Goal: Transaction & Acquisition: Purchase product/service

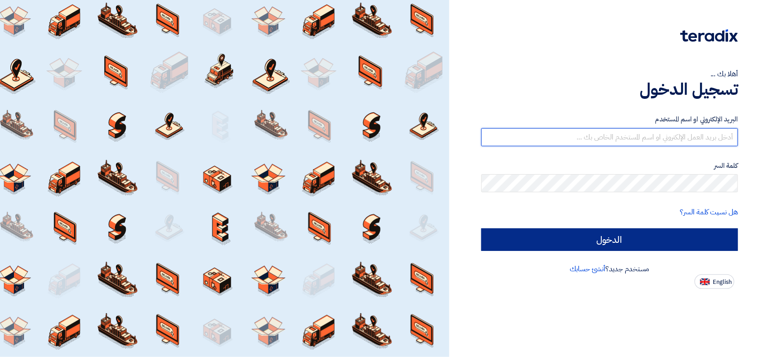
type input "[EMAIL_ADDRESS][DOMAIN_NAME]"
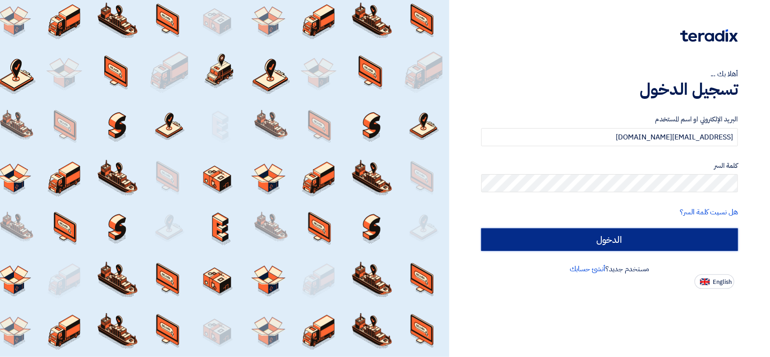
click at [561, 234] on input "الدخول" at bounding box center [609, 239] width 257 height 23
type input "Sign in"
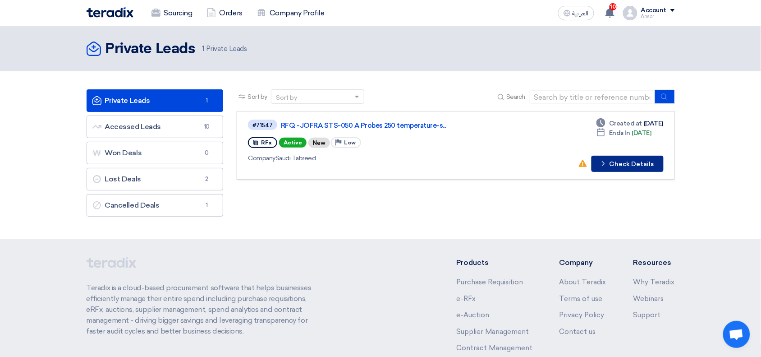
click at [620, 159] on button "Check details Check Details" at bounding box center [628, 164] width 72 height 16
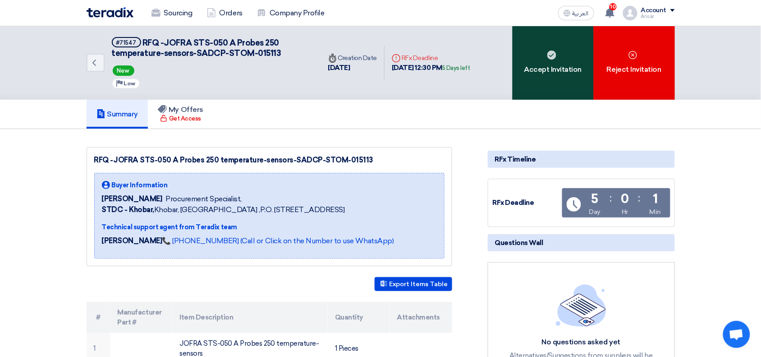
click at [551, 51] on use at bounding box center [551, 55] width 9 height 9
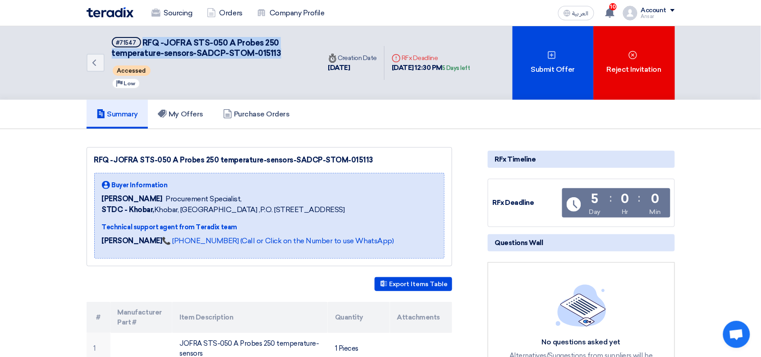
drag, startPoint x: 142, startPoint y: 40, endPoint x: 283, endPoint y: 50, distance: 140.6
click at [283, 50] on h5 "#71547 RFQ -JOFRA STS-050 A Probes 250 temperature-sensors-SADCP-STOM-015113" at bounding box center [211, 48] width 198 height 22
copy span "RFQ -JOFRA STS-050 A Probes 250 temperature-sensors-SADCP-STOM-015113"
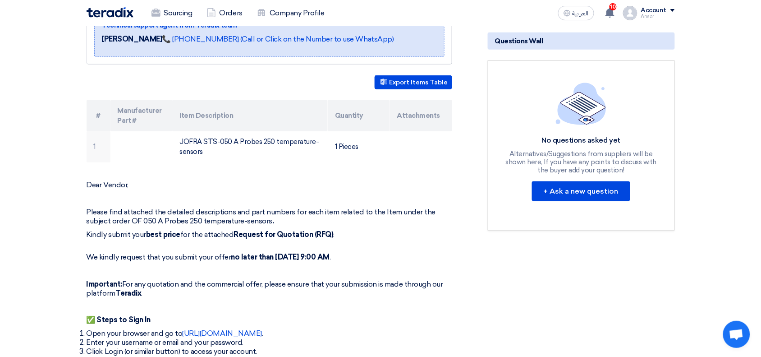
scroll to position [203, 0]
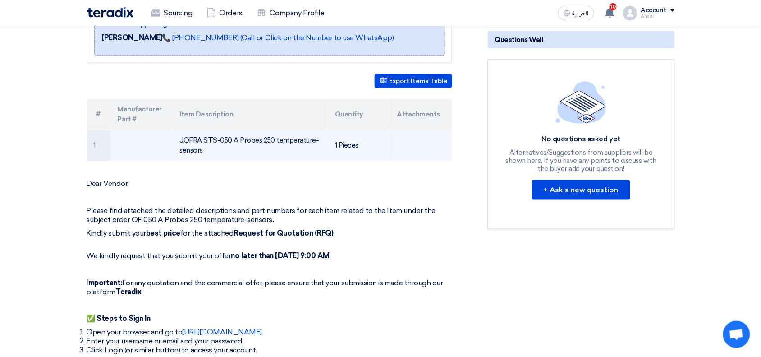
drag, startPoint x: 175, startPoint y: 134, endPoint x: 210, endPoint y: 152, distance: 39.5
click at [210, 152] on td "JOFRA STS-050 A Probes 250 temperature-sensors" at bounding box center [250, 145] width 156 height 31
copy td "JOFRA STS-050 A Probes 250 temperature-sensors"
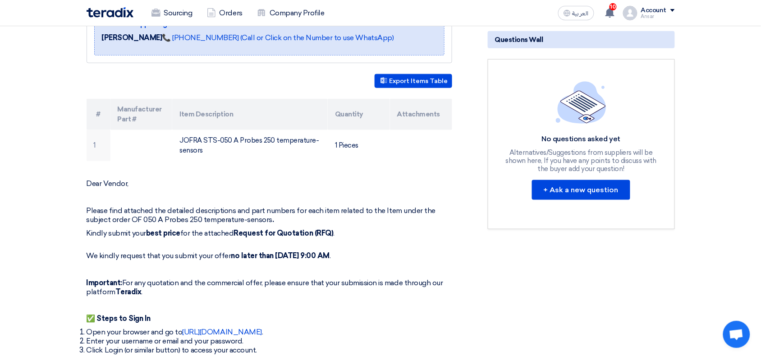
click at [111, 12] on img at bounding box center [110, 12] width 47 height 10
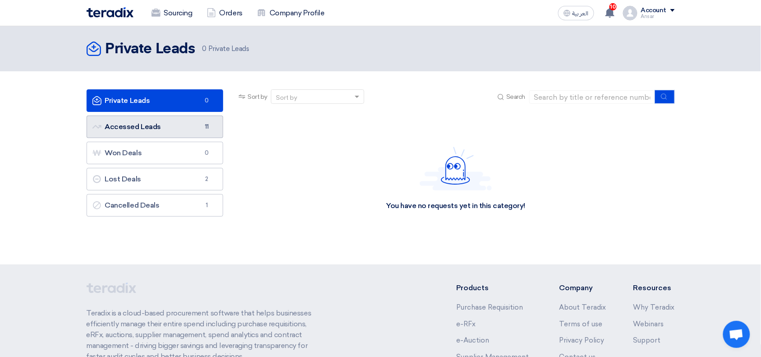
click at [189, 124] on link "Accessed Leads Accessed Leads 11" at bounding box center [155, 126] width 137 height 23
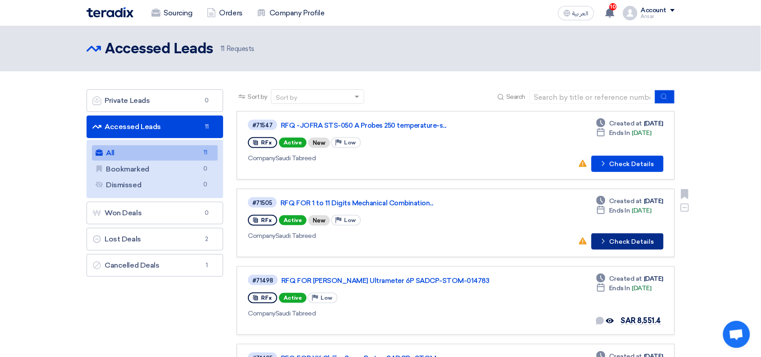
click at [627, 239] on button "Check details Check Details" at bounding box center [628, 241] width 72 height 16
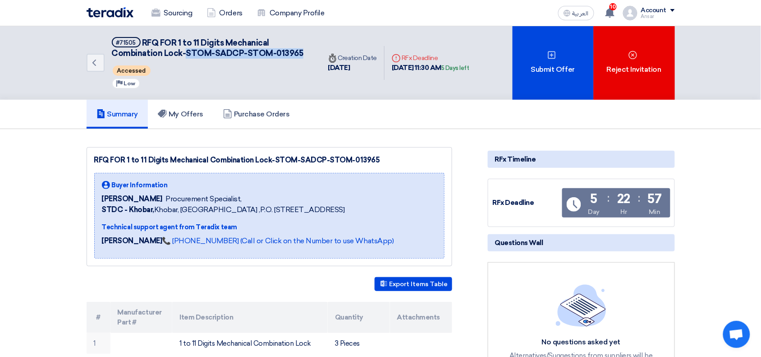
drag, startPoint x: 186, startPoint y: 50, endPoint x: 308, endPoint y: 55, distance: 122.3
click at [308, 55] on h5 "#71505 RFQ FOR 1 to 11 Digits Mechanical Combination Lock-STOM-SADCP-STOM-013965" at bounding box center [211, 48] width 198 height 22
copy span "STOM-SADCP-STOM-013965"
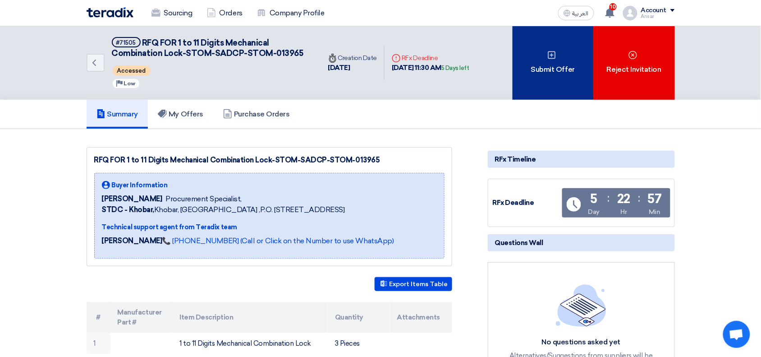
click at [548, 55] on use at bounding box center [552, 55] width 8 height 8
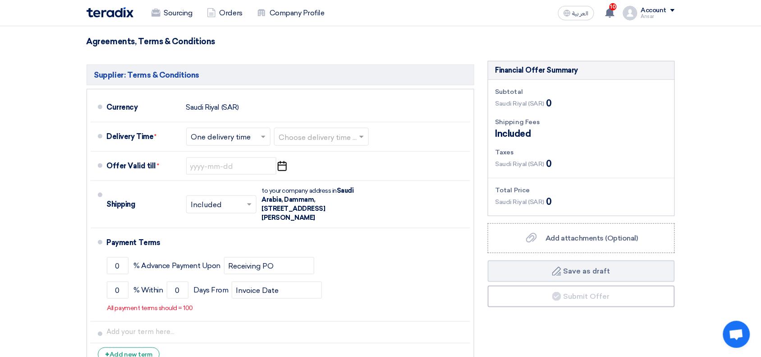
scroll to position [202, 0]
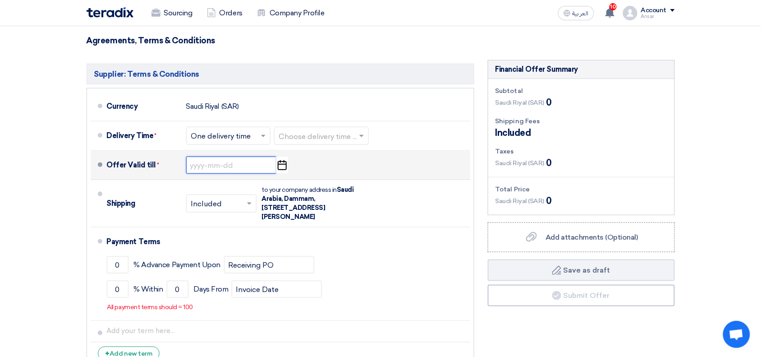
click at [275, 163] on input at bounding box center [231, 164] width 90 height 17
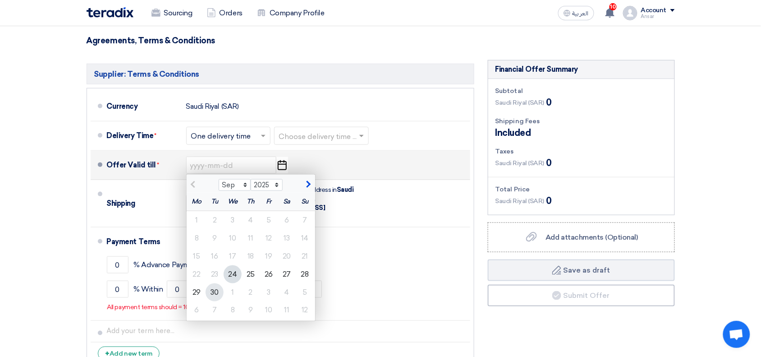
click at [216, 291] on div "30" at bounding box center [215, 292] width 18 height 18
type input "[DATE]"
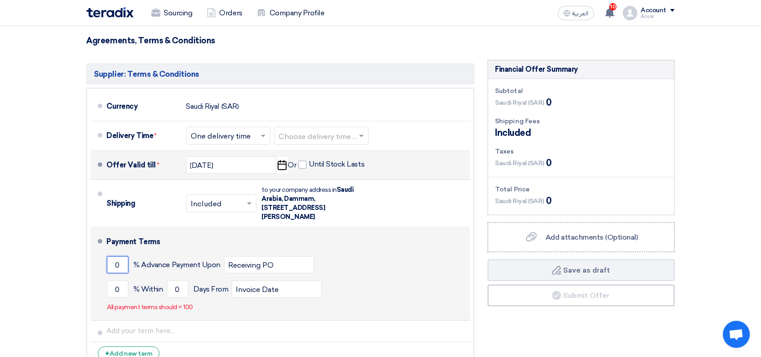
click at [115, 264] on input "0" at bounding box center [118, 264] width 22 height 17
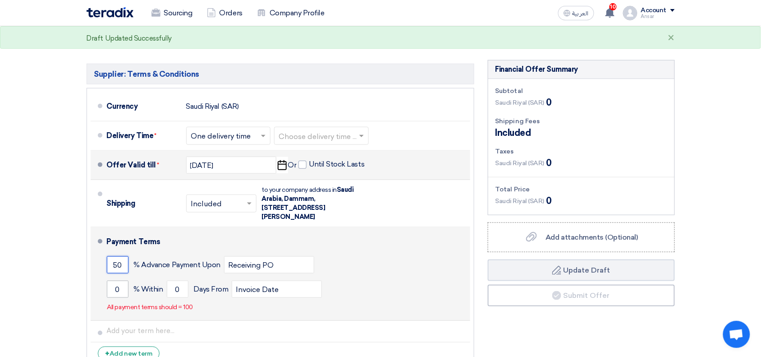
type input "50"
click at [116, 287] on input "0" at bounding box center [118, 288] width 22 height 17
type input "50"
click at [183, 289] on input "0" at bounding box center [178, 288] width 22 height 17
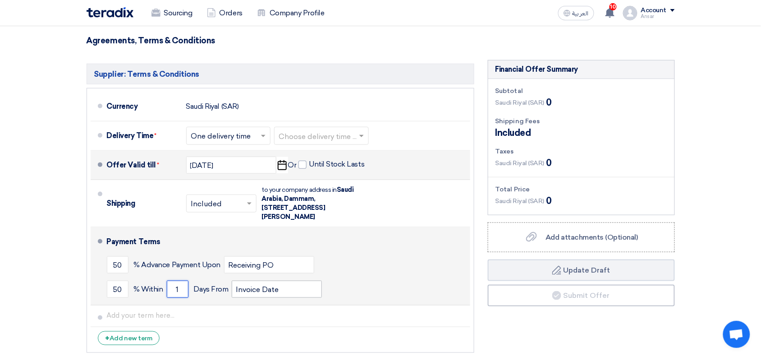
type input "1"
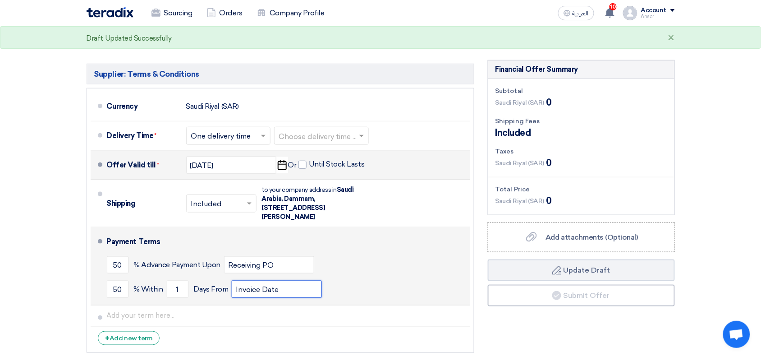
drag, startPoint x: 309, startPoint y: 287, endPoint x: 213, endPoint y: 279, distance: 96.9
click at [213, 279] on div "50 % [DATE] From Invoice Date" at bounding box center [287, 289] width 360 height 24
click at [260, 288] on input "Invoice Date" at bounding box center [277, 288] width 90 height 17
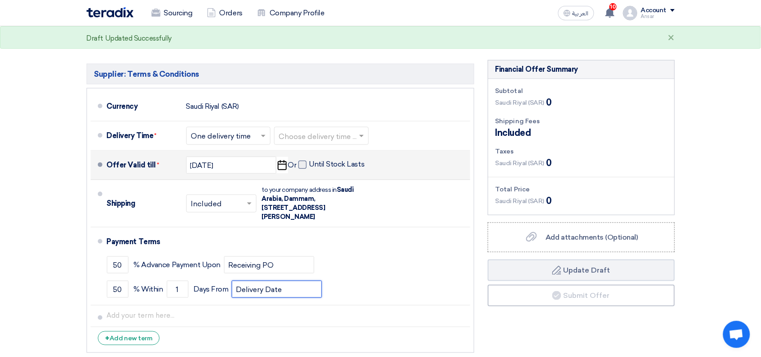
type input "Delivery Date"
click at [301, 163] on span at bounding box center [303, 165] width 8 height 8
click at [309, 163] on input "Until Stock Lasts" at bounding box center [337, 168] width 57 height 17
checkbox input "true"
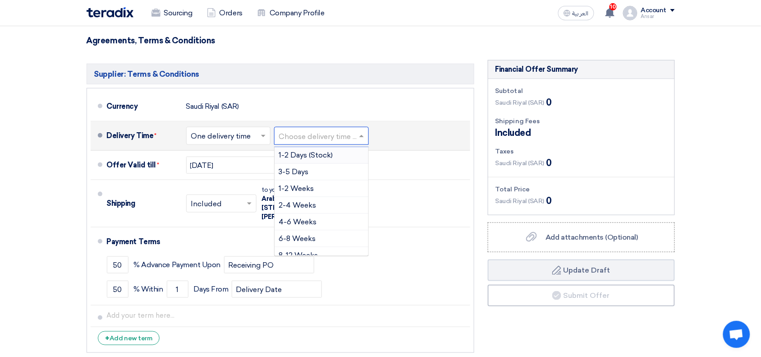
click at [310, 143] on div "Choose delivery time ..." at bounding box center [321, 136] width 95 height 18
click at [310, 154] on span "1-2 Days (Stock)" at bounding box center [306, 155] width 54 height 9
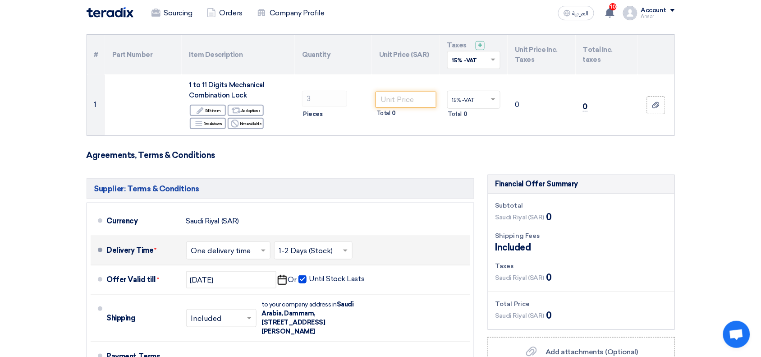
scroll to position [69, 0]
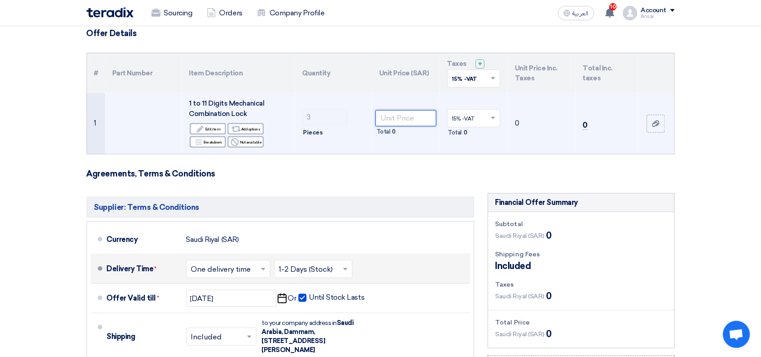
click at [402, 114] on input "number" at bounding box center [406, 118] width 61 height 16
paste input "4795.00"
type input "4795.00"
click at [380, 101] on td "4795.00 Total 14,385" at bounding box center [406, 123] width 68 height 61
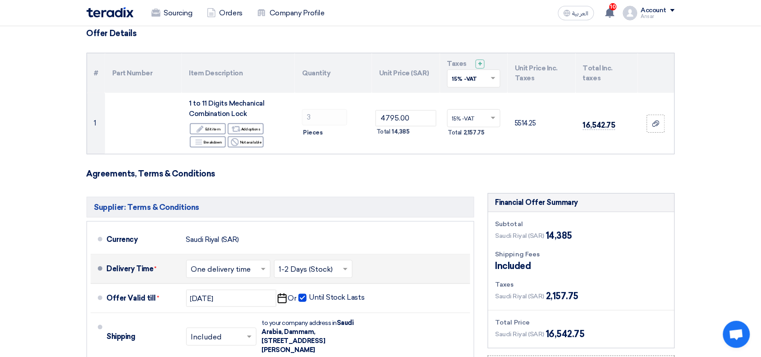
click at [722, 177] on section "Offer Details # Part Number Item Description Quantity Unit Price (SAR) Taxes + …" at bounding box center [380, 264] width 761 height 509
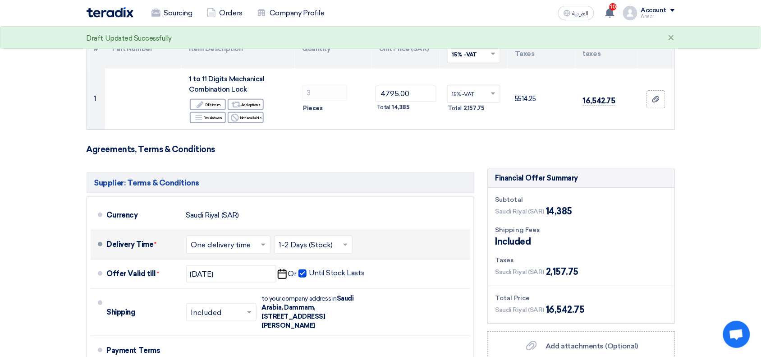
scroll to position [98, 0]
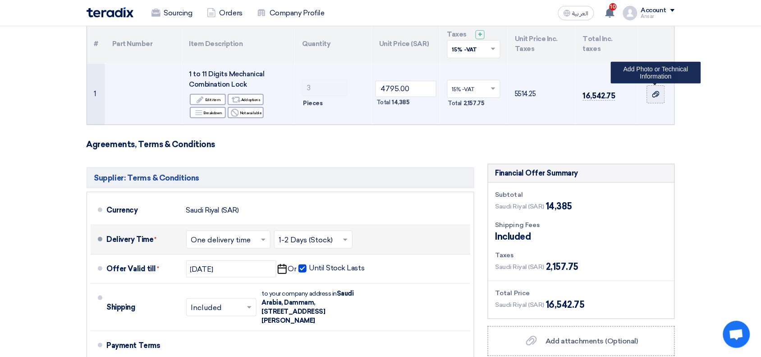
click at [657, 93] on use at bounding box center [655, 94] width 7 height 6
click at [0, 0] on input "file" at bounding box center [0, 0] width 0 height 0
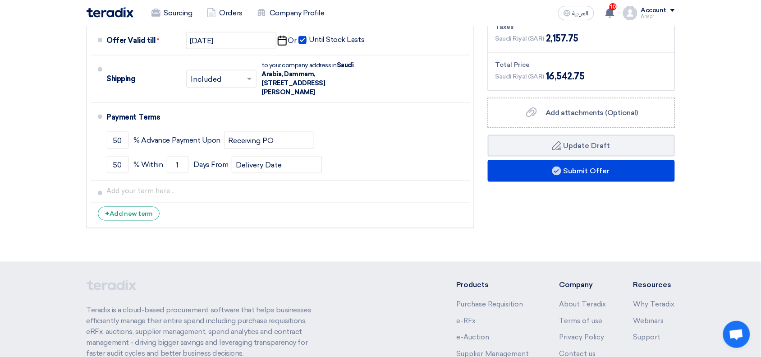
scroll to position [333, 0]
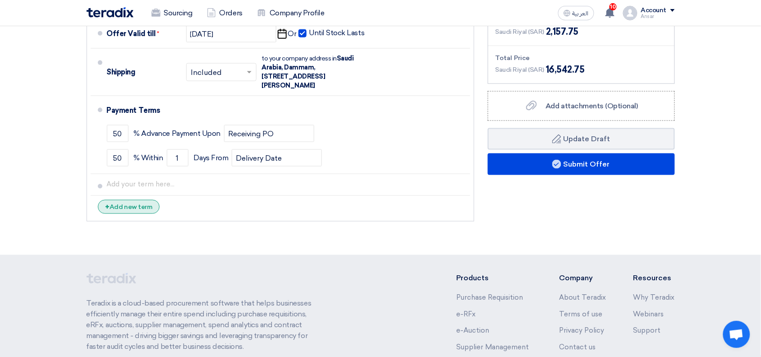
click at [122, 206] on div "+ Add new term" at bounding box center [129, 207] width 62 height 14
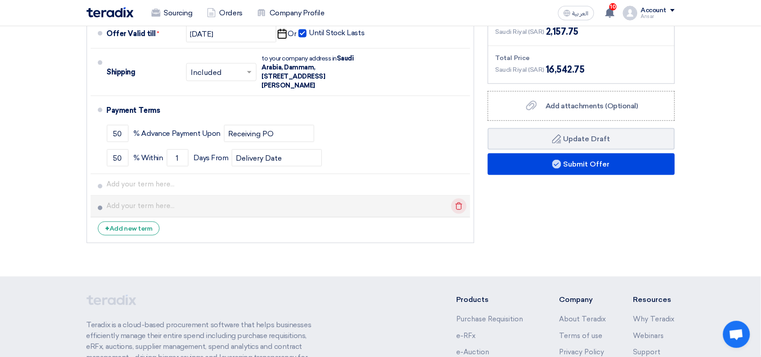
click at [458, 206] on icon "Delete" at bounding box center [458, 205] width 15 height 15
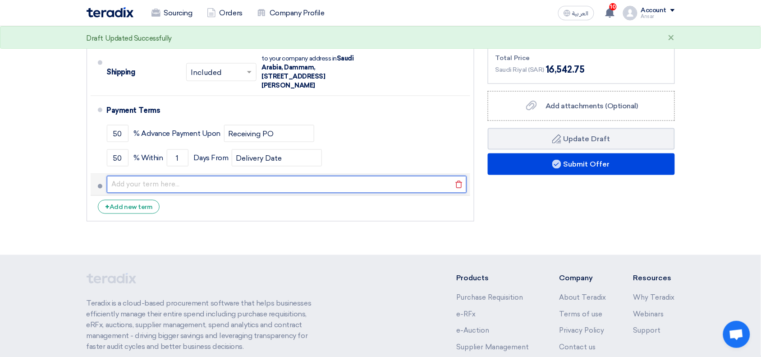
click at [273, 186] on input "text" at bounding box center [287, 184] width 360 height 17
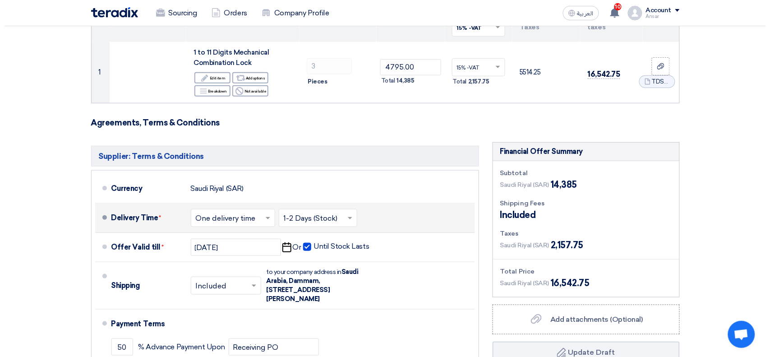
scroll to position [120, 0]
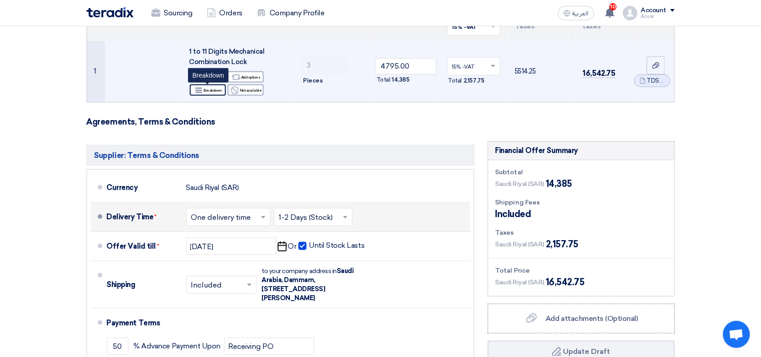
click at [198, 92] on icon "Breakdown" at bounding box center [199, 90] width 8 height 8
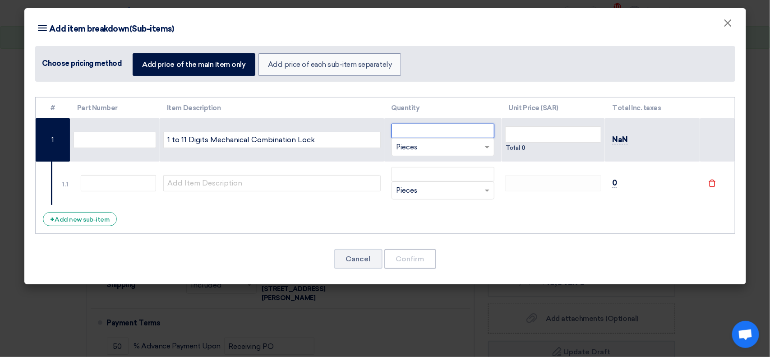
click at [464, 130] on input "number" at bounding box center [442, 131] width 103 height 14
type input "3"
click at [546, 129] on input "number" at bounding box center [553, 134] width 96 height 16
paste input "4795.00"
type input "4795.00"
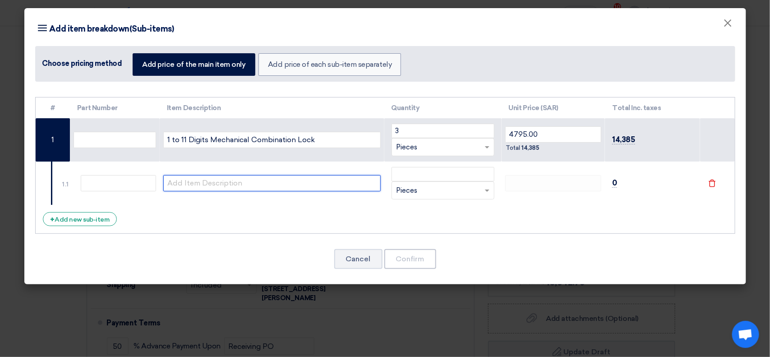
click at [323, 183] on input "text" at bounding box center [271, 183] width 217 height 16
type input "Installation"
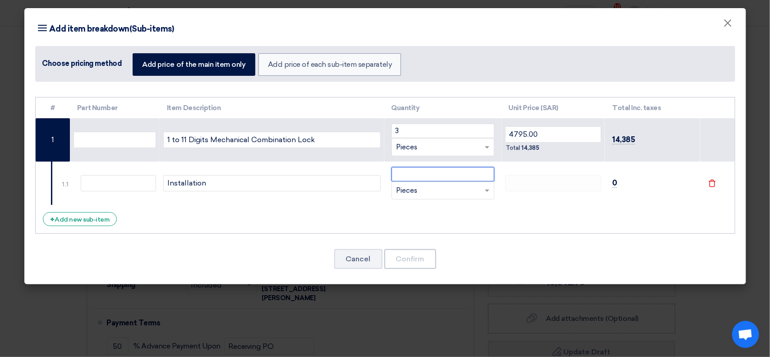
click at [438, 177] on input "number" at bounding box center [442, 174] width 103 height 14
type input "2"
click at [450, 178] on input "2" at bounding box center [442, 174] width 103 height 14
type input "3"
click at [55, 136] on td "1" at bounding box center [53, 139] width 35 height 43
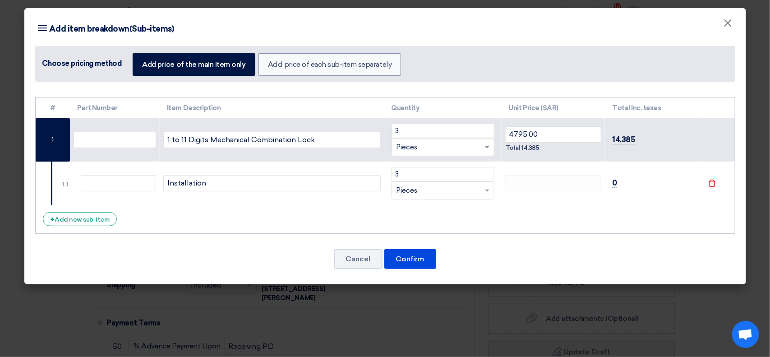
click at [64, 182] on div "1.1" at bounding box center [66, 183] width 7 height 9
click at [480, 190] on div "RFQ_STEP1.ITEMS.2.TYPE_PLACEHOLDER × Pieces" at bounding box center [437, 190] width 91 height 10
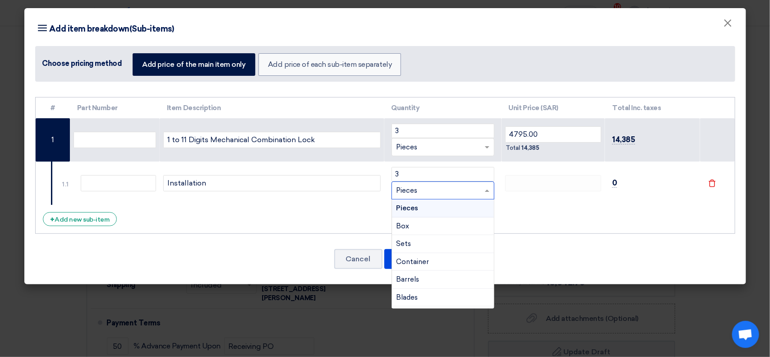
click at [461, 206] on div "Pieces" at bounding box center [443, 208] width 102 height 18
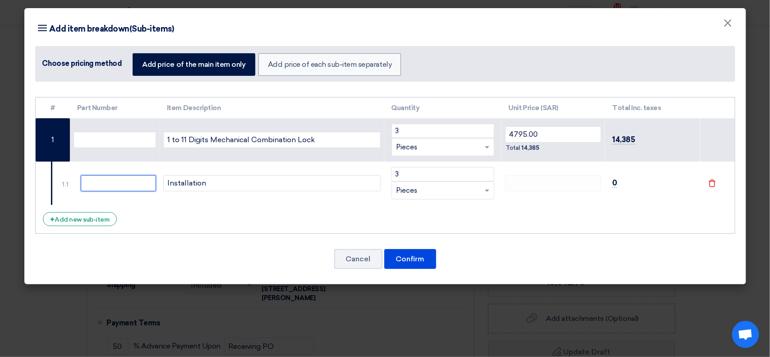
click at [117, 184] on input "text" at bounding box center [118, 183] width 75 height 16
type input "0"
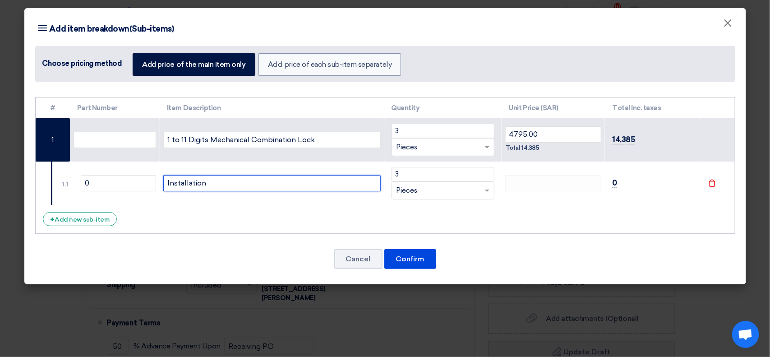
click at [352, 183] on input "Installation" at bounding box center [271, 183] width 217 height 16
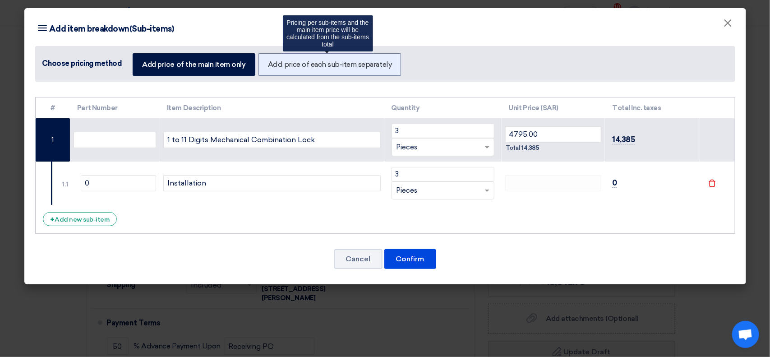
click at [318, 64] on label "Add price of each sub-item separately" at bounding box center [329, 64] width 142 height 23
click at [274, 64] on input "Add price of each sub-item separately" at bounding box center [271, 64] width 6 height 6
radio input "true"
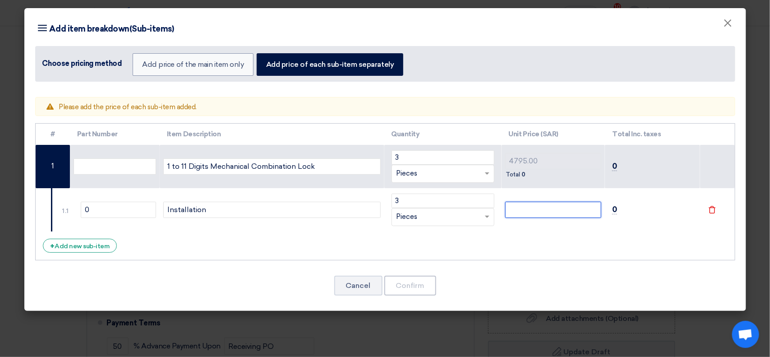
click at [550, 208] on input "number" at bounding box center [553, 210] width 96 height 16
type input "5"
type input "50"
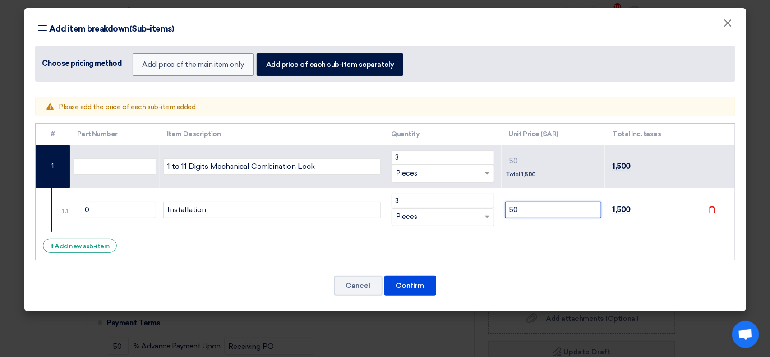
type input "500"
type input "50"
type input "5"
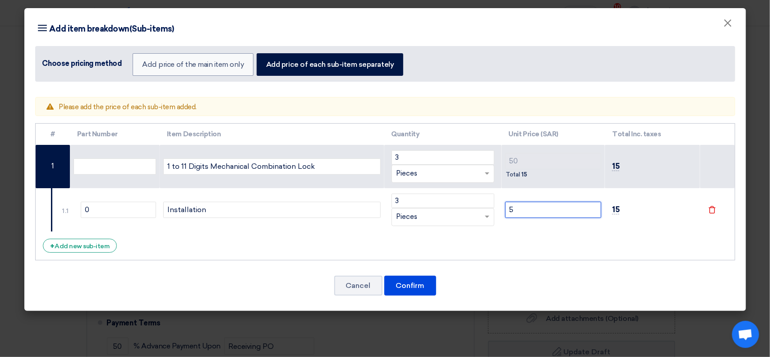
type input "5"
type input "0"
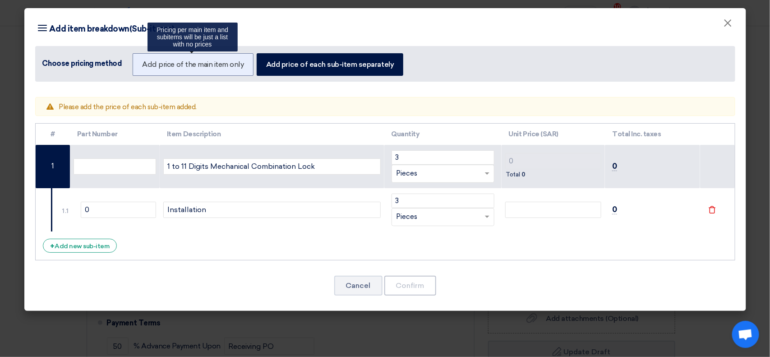
click at [197, 68] on label "Add price of the main item only" at bounding box center [193, 64] width 120 height 23
click at [148, 67] on input "Add price of the main item only" at bounding box center [145, 64] width 6 height 6
radio input "true"
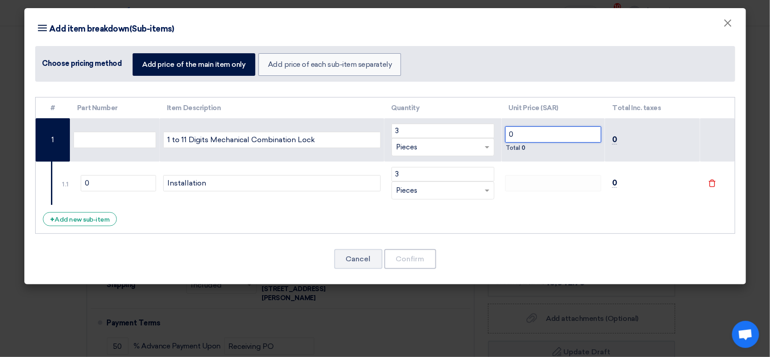
drag, startPoint x: 533, startPoint y: 130, endPoint x: 504, endPoint y: 130, distance: 28.9
click at [505, 130] on input "0" at bounding box center [553, 134] width 96 height 16
paste input "5295"
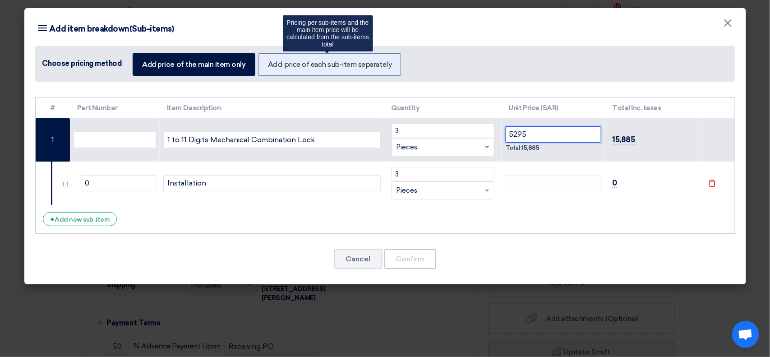
type input "5295"
click at [330, 61] on label "Add price of each sub-item separately" at bounding box center [329, 64] width 142 height 23
click at [274, 61] on input "Add price of each sub-item separately" at bounding box center [271, 64] width 6 height 6
radio input "true"
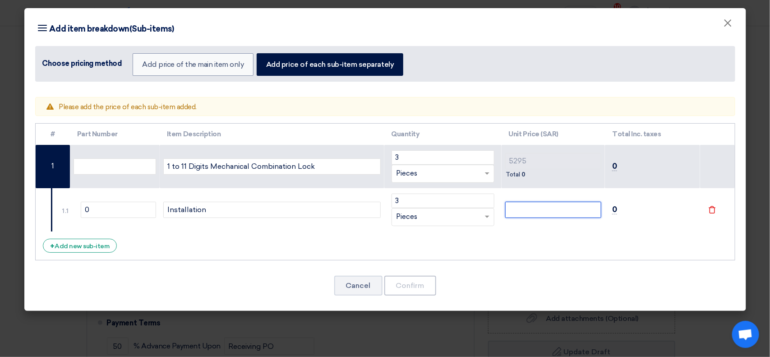
click at [557, 212] on input "number" at bounding box center [553, 210] width 96 height 16
type input "5"
type input "50"
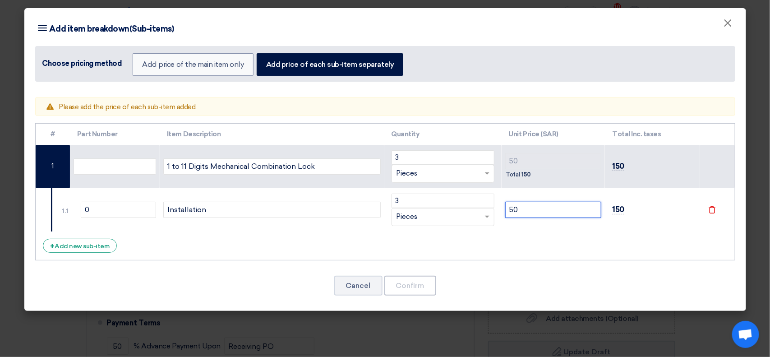
type input "500"
type input "50"
type input "5"
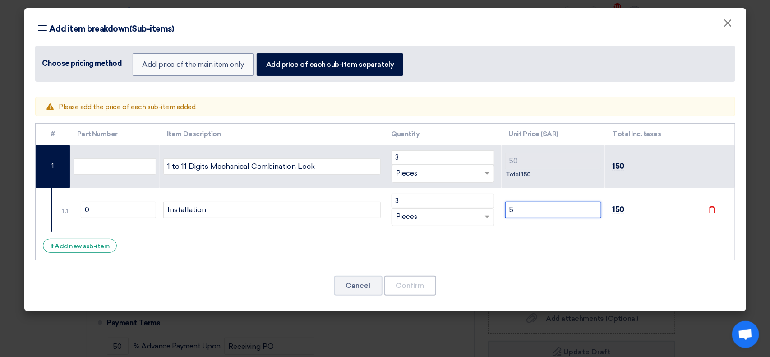
type input "5"
type input "0"
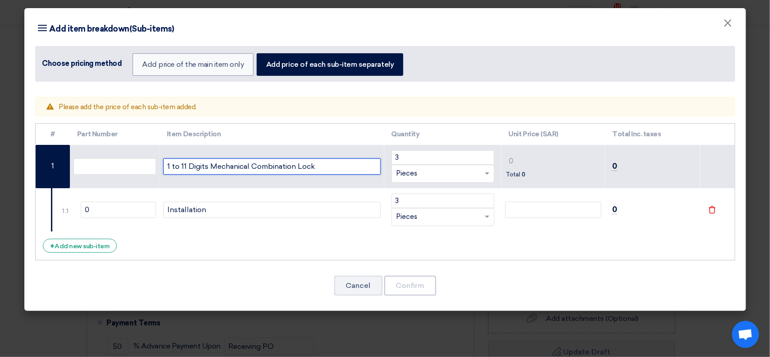
drag, startPoint x: 332, startPoint y: 170, endPoint x: 159, endPoint y: 165, distance: 173.7
click at [159, 165] on tr "1 1 to 11 Digits Mechanical Combination Lock 3 RFQ_STEP1.ITEMS.2.TYPE_PLACEHOLD…" at bounding box center [385, 166] width 699 height 43
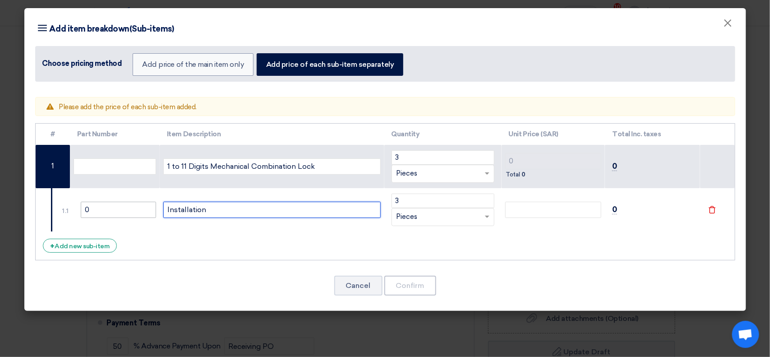
drag, startPoint x: 216, startPoint y: 211, endPoint x: 92, endPoint y: 204, distance: 124.2
click at [92, 204] on tr "1.1 0 Installation 3 RFQ_STEP1.ITEMS.2.TYPE_PLACEHOLDER × Pieces" at bounding box center [385, 209] width 699 height 43
paste input "1 to 11 Digits Mechanical Combination Lock"
type input "1 to 11 Digits Mechanical Combination Lock"
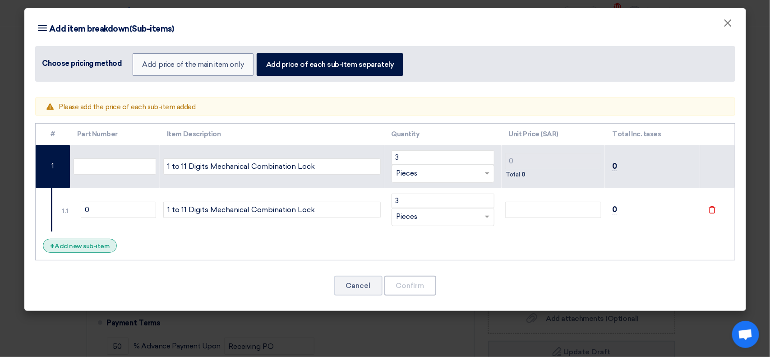
click at [96, 246] on div "+ Add new sub-item" at bounding box center [80, 246] width 74 height 14
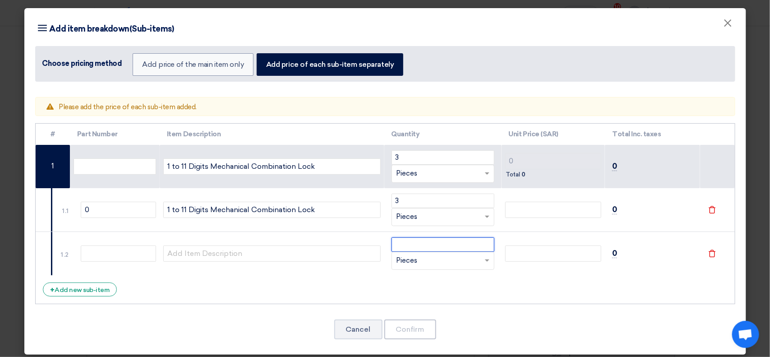
click at [457, 244] on input "number" at bounding box center [442, 244] width 103 height 14
type input "3"
click at [532, 248] on input "number" at bounding box center [553, 253] width 96 height 16
type input "5"
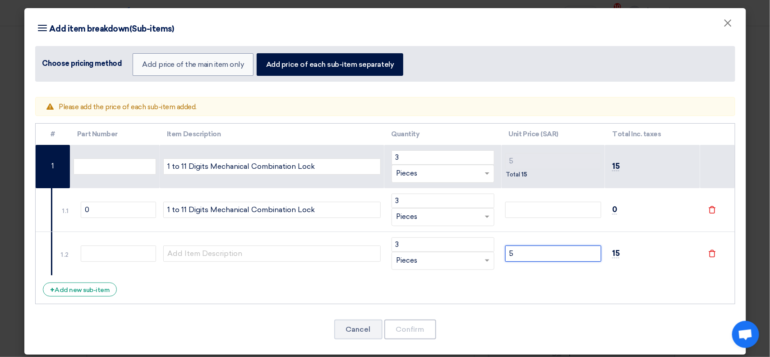
type input "50"
type input "500"
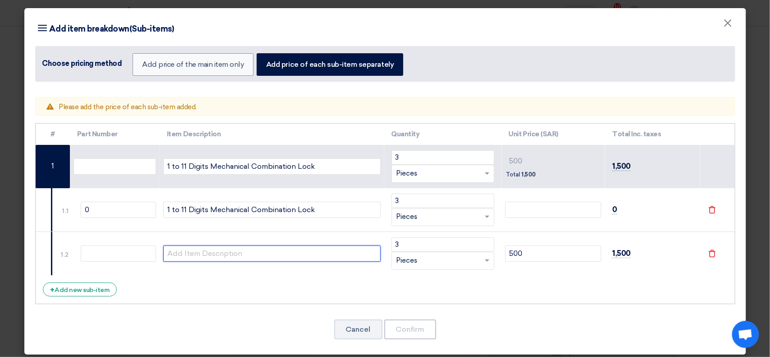
click at [322, 253] on input "text" at bounding box center [271, 253] width 217 height 16
type input "Installation"
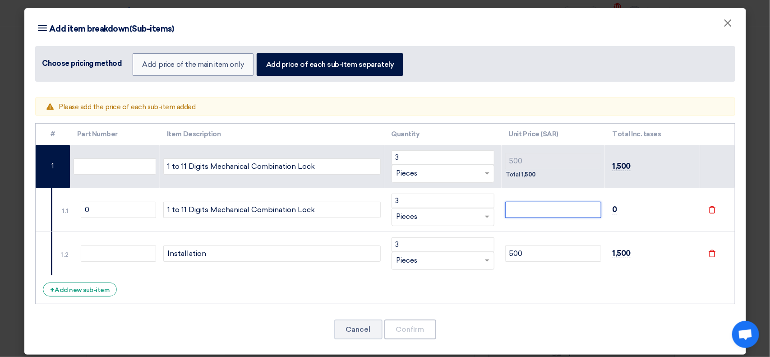
click at [528, 215] on input "number" at bounding box center [553, 210] width 96 height 16
paste input "4795.00"
type input "4795.00"
type input "5295"
type input "4795.00"
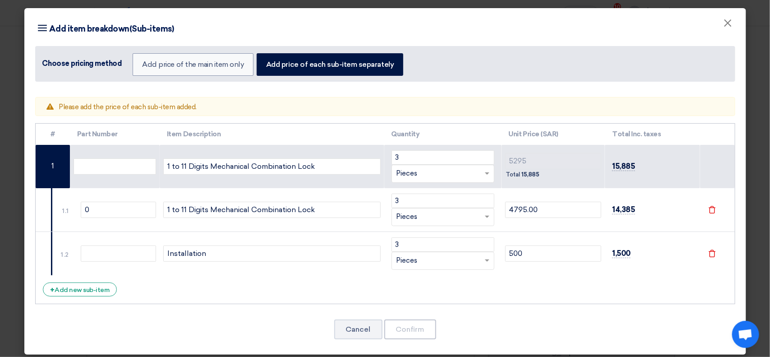
click at [578, 285] on div "# Part Number Item Description Quantity Unit Price (SAR) Total Inc. taxes 3" at bounding box center [385, 213] width 700 height 181
click at [142, 163] on input "text" at bounding box center [115, 166] width 83 height 16
type input "0"
click at [114, 253] on input "text" at bounding box center [118, 253] width 75 height 16
type input "0"
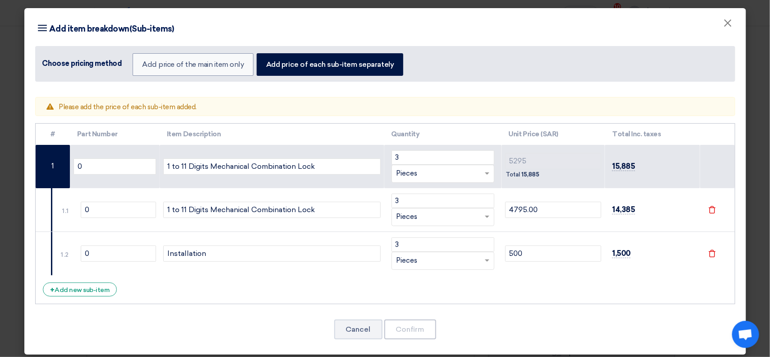
scroll to position [5, 0]
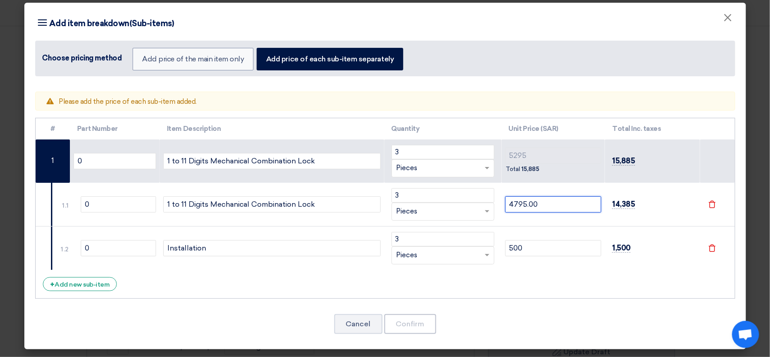
click at [547, 206] on input "4795.00" at bounding box center [553, 204] width 96 height 16
click at [551, 239] on td "500" at bounding box center [553, 248] width 104 height 44
click at [551, 245] on input "500" at bounding box center [553, 248] width 96 height 16
click at [451, 161] on div "RFQ_STEP1.ITEMS.2.TYPE_PLACEHOLDER × Pieces" at bounding box center [442, 168] width 103 height 18
click at [451, 169] on div "RFQ_STEP1.ITEMS.2.TYPE_PLACEHOLDER × Pieces" at bounding box center [437, 168] width 91 height 10
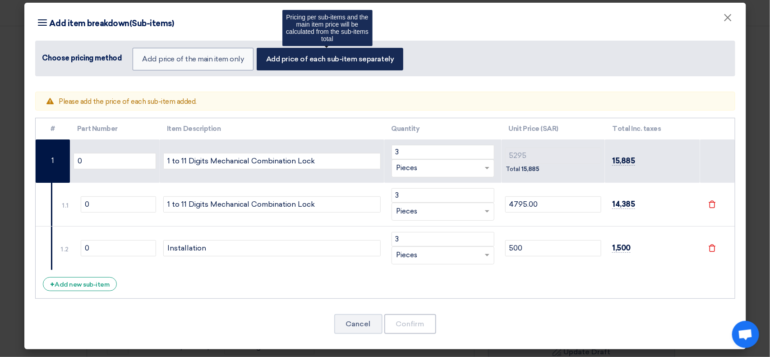
click at [305, 55] on label "Add price of each sub-item separately" at bounding box center [330, 59] width 147 height 23
click at [272, 55] on input "Add price of each sub-item separately" at bounding box center [269, 58] width 6 height 6
click at [300, 59] on label "Add price of each sub-item separately" at bounding box center [330, 59] width 147 height 23
click at [272, 59] on input "Add price of each sub-item separately" at bounding box center [269, 58] width 6 height 6
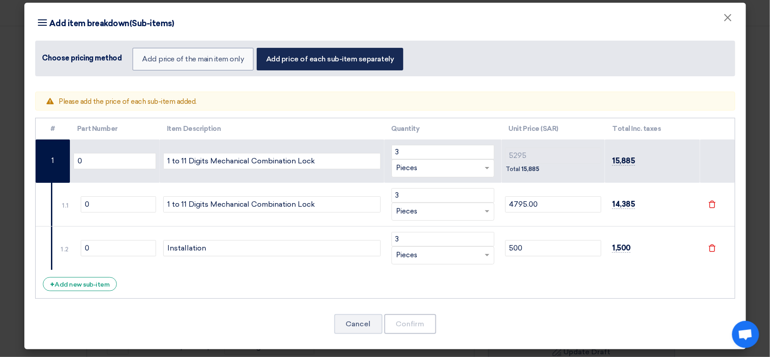
click at [300, 59] on label "Add price of each sub-item separately" at bounding box center [330, 59] width 147 height 23
click at [272, 59] on input "Add price of each sub-item separately" at bounding box center [269, 58] width 6 height 6
click at [300, 59] on label "Add price of each sub-item separately" at bounding box center [330, 59] width 147 height 23
click at [272, 59] on input "Add price of each sub-item separately" at bounding box center [269, 58] width 6 height 6
click at [659, 285] on div "# Part Number Item Description Quantity Unit Price (SAR) Total Inc. taxes 0 3 ×" at bounding box center [385, 208] width 700 height 181
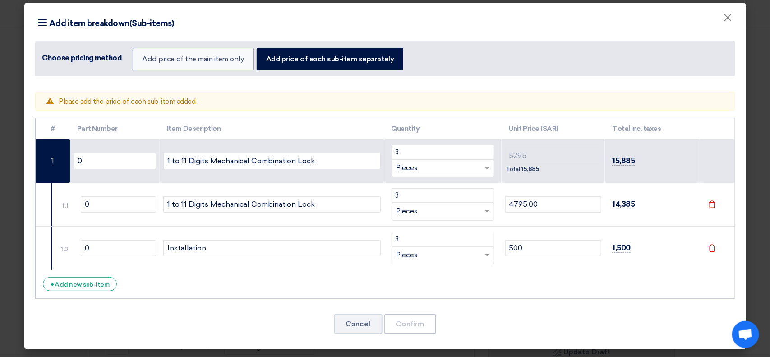
click at [38, 25] on use at bounding box center [42, 22] width 9 height 6
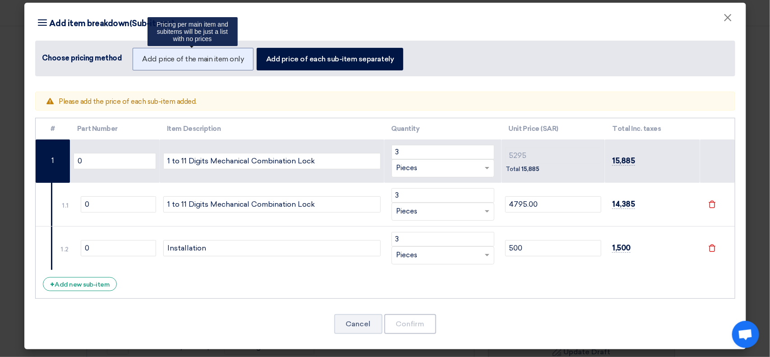
click at [198, 63] on label "Add price of the main item only" at bounding box center [193, 59] width 120 height 23
click at [148, 61] on input "Add price of the main item only" at bounding box center [145, 58] width 6 height 6
radio input "true"
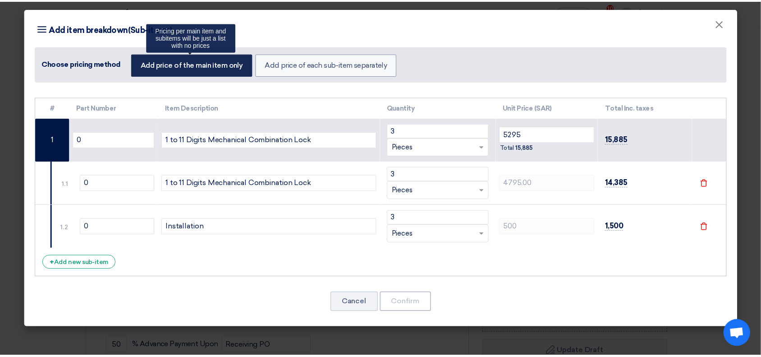
scroll to position [0, 0]
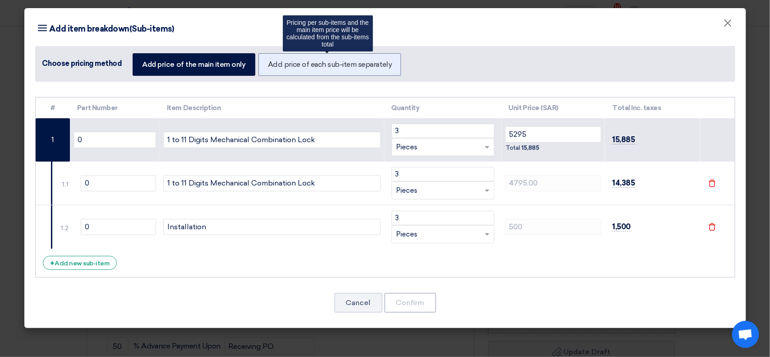
click at [332, 53] on label "Add price of each sub-item separately" at bounding box center [329, 64] width 142 height 23
click at [274, 61] on input "Add price of each sub-item separately" at bounding box center [271, 64] width 6 height 6
radio input "true"
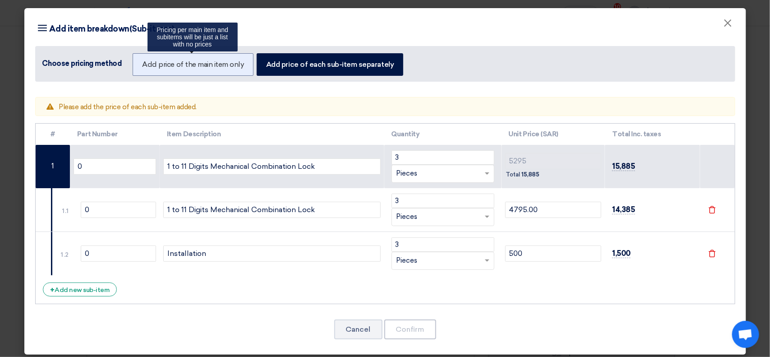
click at [199, 64] on label "Add price of the main item only" at bounding box center [193, 64] width 120 height 23
click at [148, 64] on input "Add price of the main item only" at bounding box center [145, 64] width 6 height 6
radio input "true"
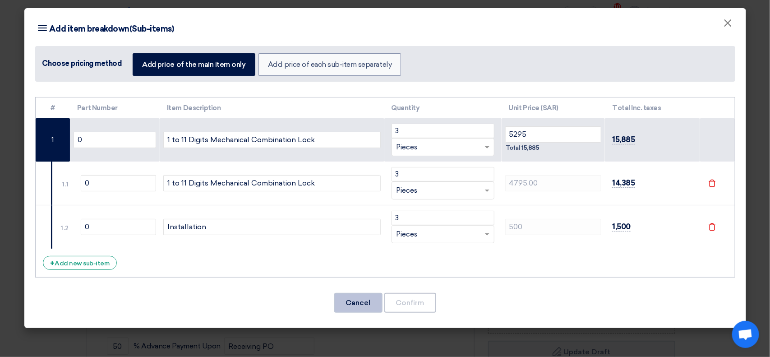
click at [368, 301] on button "Cancel" at bounding box center [358, 303] width 48 height 20
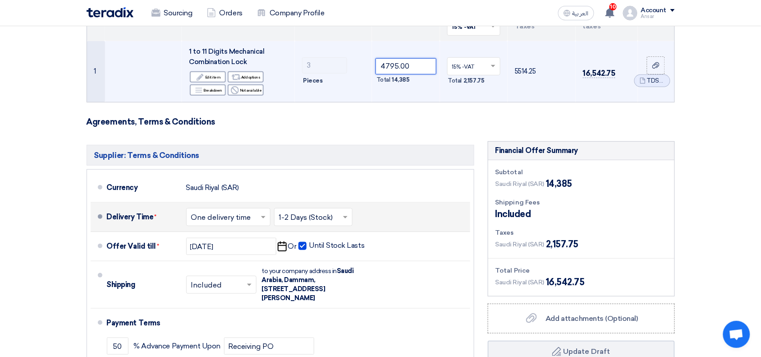
click at [344, 62] on tr "1 1 to 11 Digits Mechanical Combination Lock Edit Edit item Alternative Add opt…" at bounding box center [381, 71] width 588 height 61
paste input "5295"
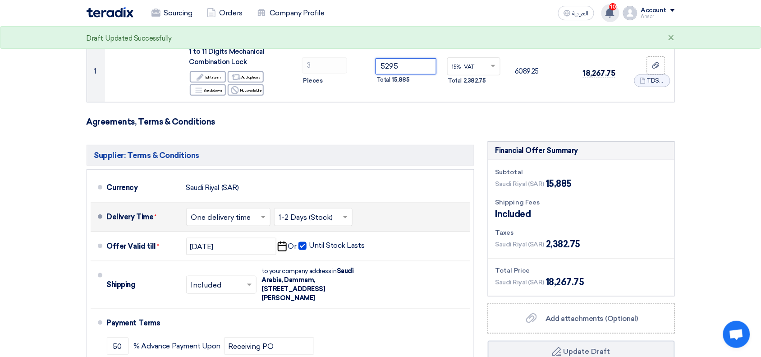
type input "5295"
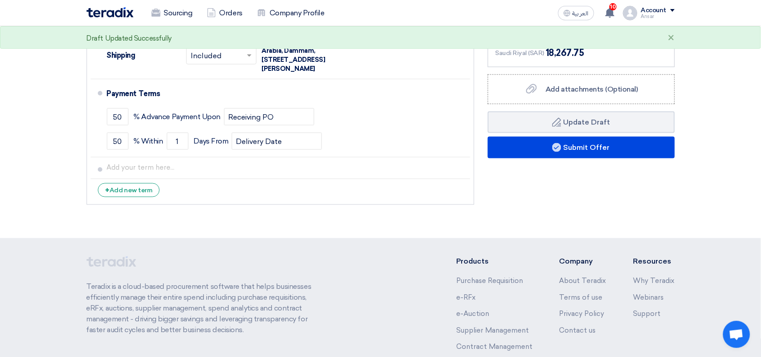
scroll to position [354, 0]
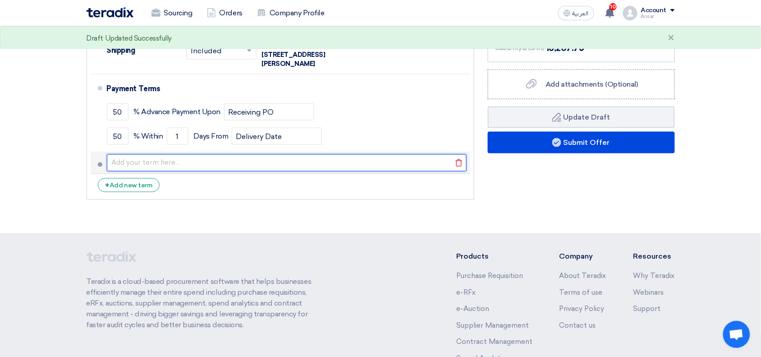
click at [246, 165] on input "text" at bounding box center [287, 162] width 360 height 17
type input "Price is inclusive of installation"
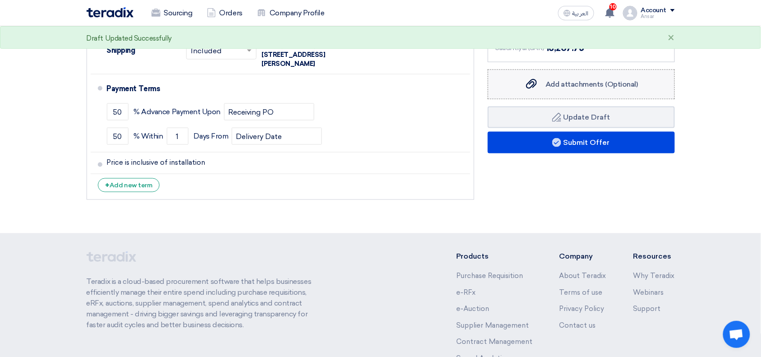
click at [568, 79] on label "Add attachments (Optional) Add attachments (Optional)" at bounding box center [581, 84] width 187 height 30
click at [0, 0] on input "Add attachments (Optional) Add attachments (Optional)" at bounding box center [0, 0] width 0 height 0
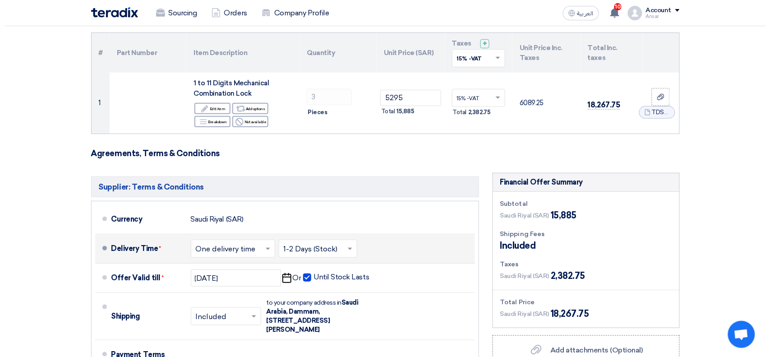
scroll to position [90, 0]
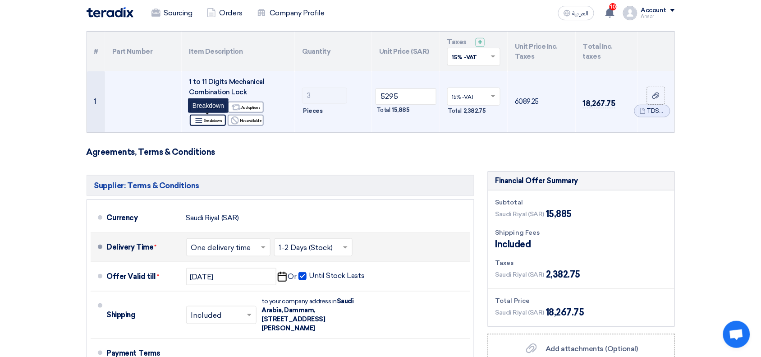
click at [200, 120] on icon "Breakdown" at bounding box center [199, 120] width 8 height 8
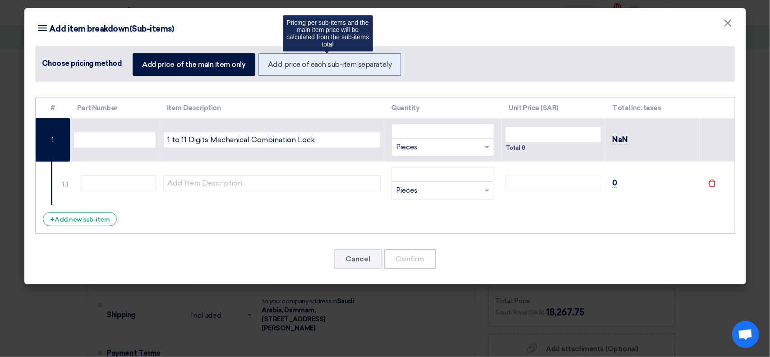
click at [333, 69] on label "Add price of each sub-item separately" at bounding box center [329, 64] width 142 height 23
click at [274, 67] on input "Add price of each sub-item separately" at bounding box center [271, 64] width 6 height 6
radio input "true"
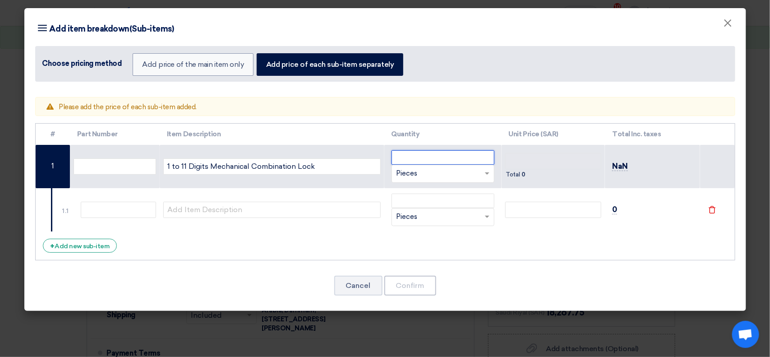
click at [407, 158] on input "number" at bounding box center [442, 157] width 103 height 14
type input "3"
click at [461, 196] on input "number" at bounding box center [442, 200] width 103 height 14
type input "3"
type input "0"
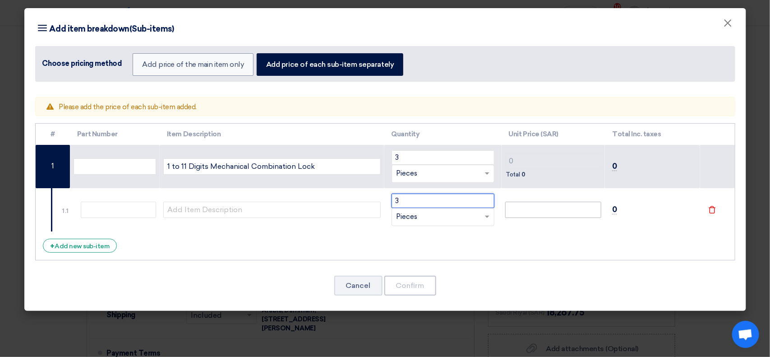
type input "3"
click at [561, 212] on input "number" at bounding box center [553, 210] width 96 height 16
type input "5"
type input "50"
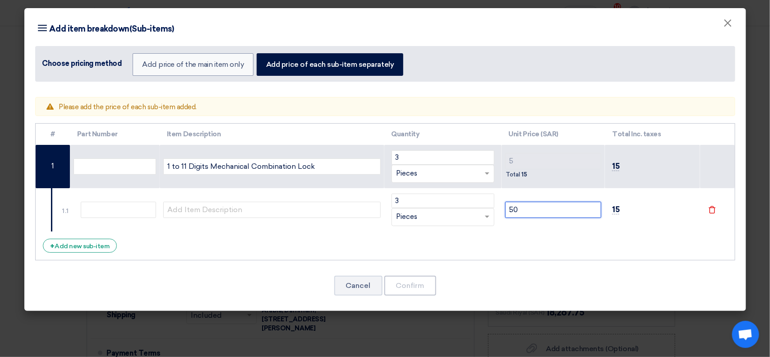
type input "50"
type input "500"
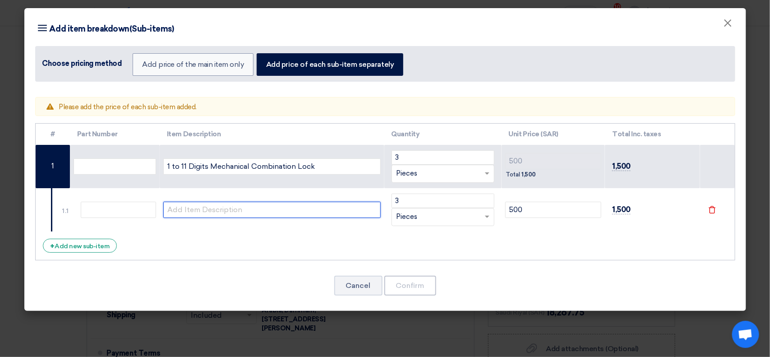
click at [260, 206] on input "text" at bounding box center [271, 210] width 217 height 16
click at [281, 208] on input "text" at bounding box center [271, 210] width 217 height 16
paste input "KABA SIMPLEX - 1000 Series Knob Push button Lock Combination Lock Model: 1011"
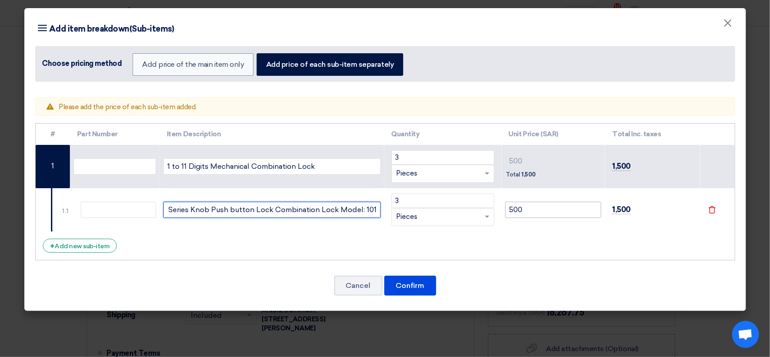
type input "KABA SIMPLEX - 1000 Series Knob Push button Lock Combination Lock Model: 1011"
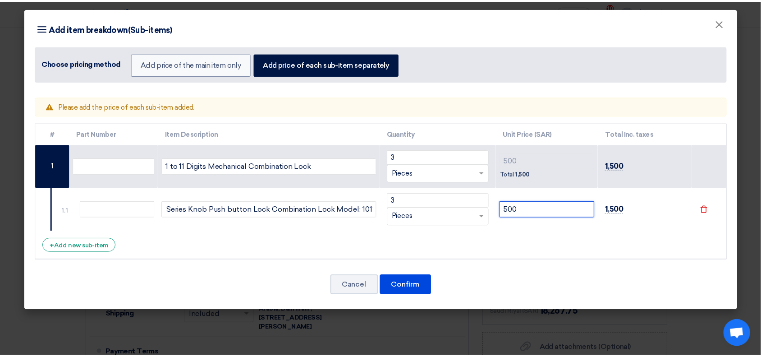
scroll to position [0, 0]
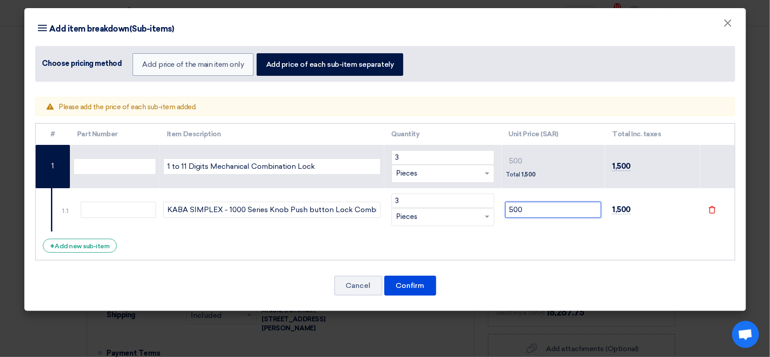
drag, startPoint x: 533, startPoint y: 209, endPoint x: 498, endPoint y: 203, distance: 35.2
click at [498, 203] on tr "1.1 KABA SIMPLEX - 1000 Series Knob Push button Lock Combination Lock Model: 10…" at bounding box center [385, 209] width 699 height 43
type input "0"
paste input "4795.00"
type input "4795.00"
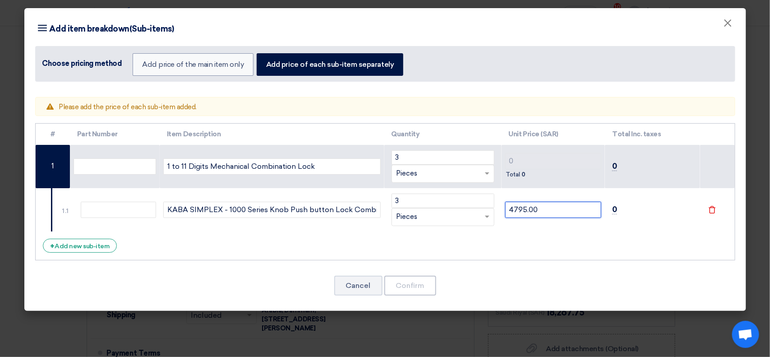
type input "4795"
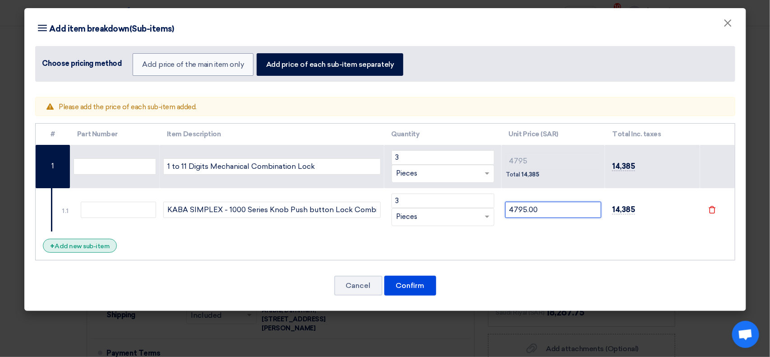
type input "4795.00"
click at [70, 247] on div "+ Add new sub-item" at bounding box center [80, 246] width 74 height 14
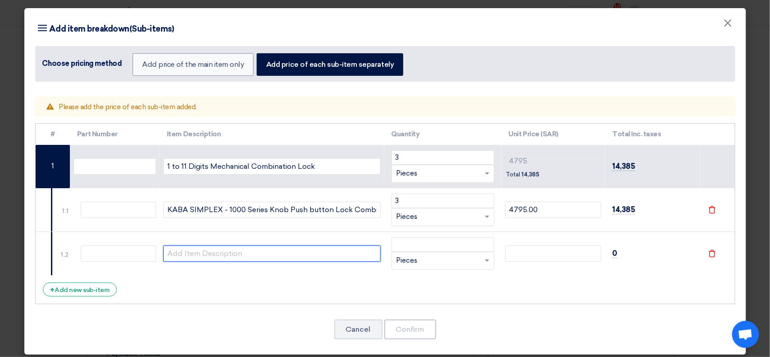
click at [262, 253] on input "text" at bounding box center [271, 253] width 217 height 16
type input "Installation"
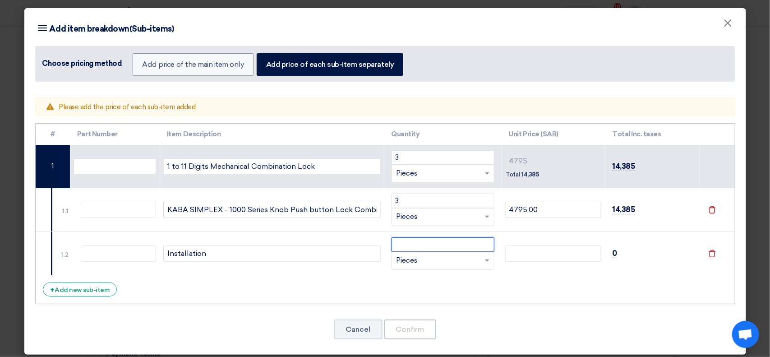
click at [478, 244] on input "number" at bounding box center [442, 244] width 103 height 14
type input "3"
click at [579, 256] on input "number" at bounding box center [553, 253] width 96 height 16
type input "5"
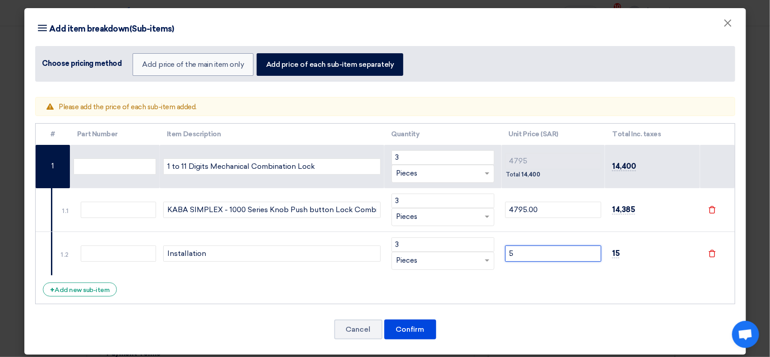
type input "4800"
type input "50"
type input "4845"
type input "500"
type input "5295"
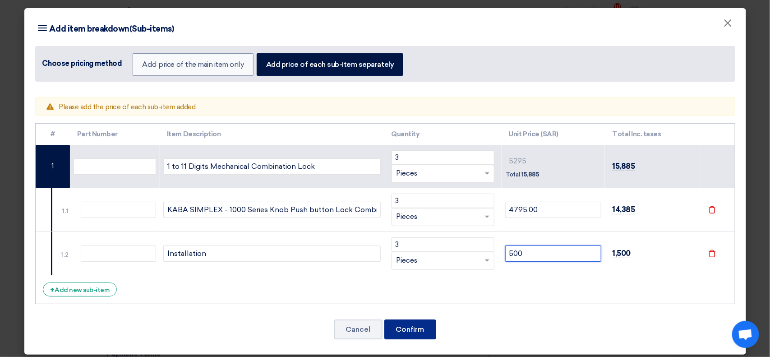
type input "500"
click at [423, 327] on button "Confirm" at bounding box center [410, 329] width 52 height 20
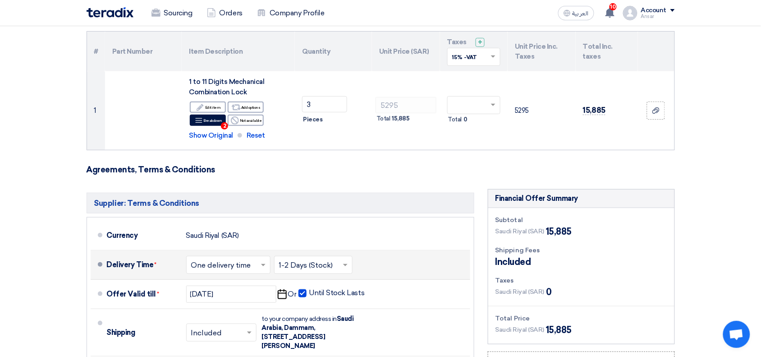
drag, startPoint x: 761, startPoint y: 122, endPoint x: 761, endPoint y: 156, distance: 33.8
click at [761, 156] on section "Offer Details # Part Number Item Description Quantity Unit Price (SAR) Taxes + …" at bounding box center [380, 263] width 761 height 548
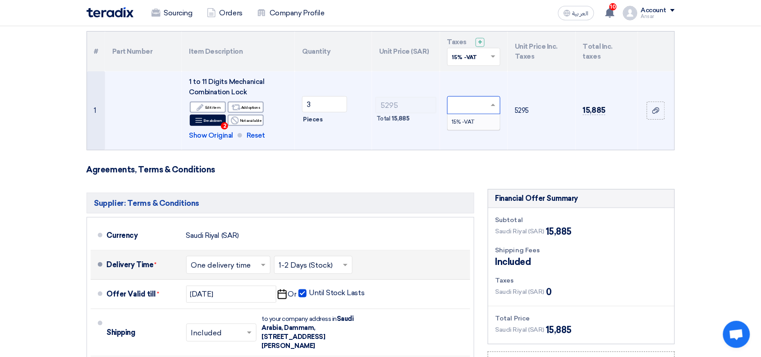
click at [464, 105] on input "text" at bounding box center [469, 106] width 35 height 15
click at [468, 124] on span "15% -VAT" at bounding box center [463, 122] width 23 height 6
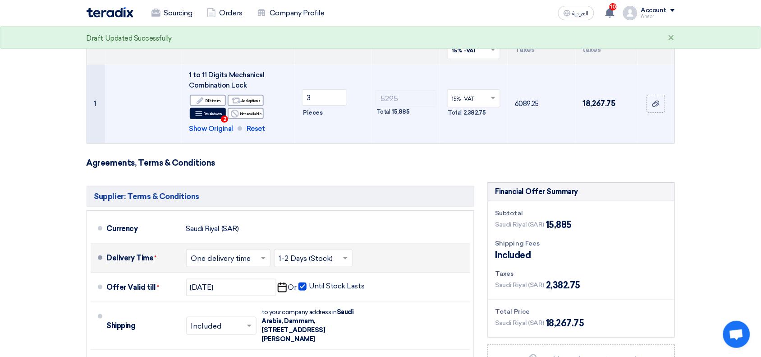
scroll to position [98, 0]
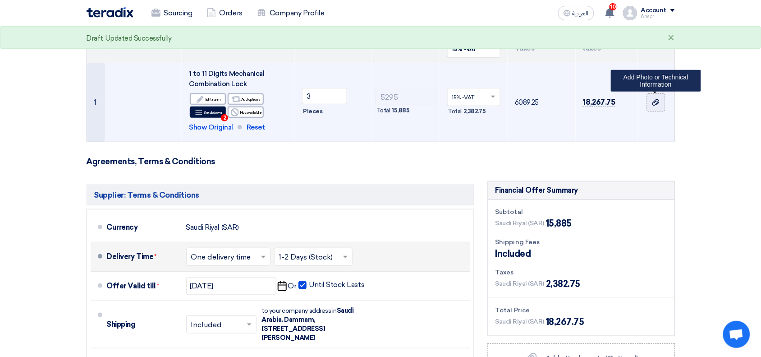
click at [656, 102] on icon at bounding box center [655, 102] width 7 height 7
click at [0, 0] on input "file" at bounding box center [0, 0] width 0 height 0
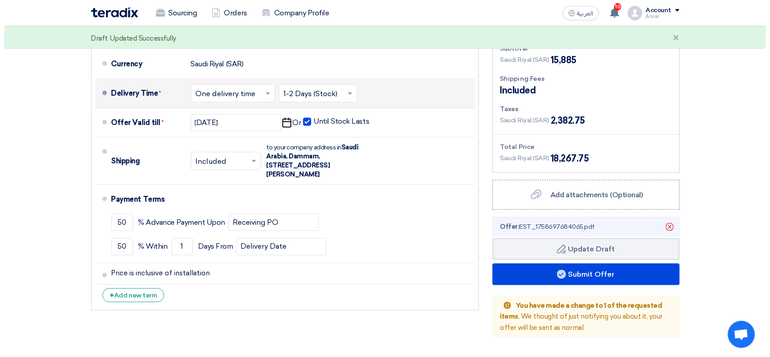
scroll to position [263, 0]
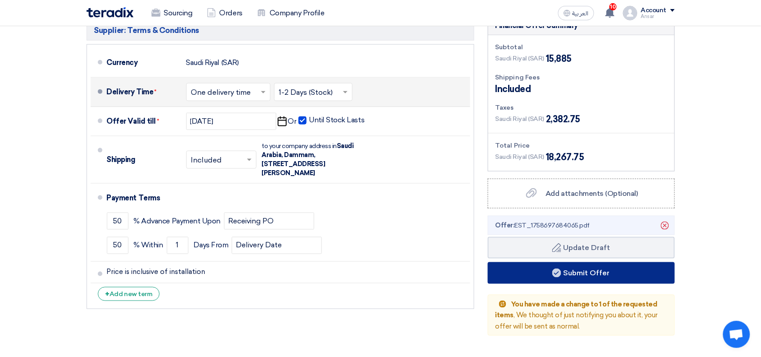
click at [527, 270] on button "Submit Offer" at bounding box center [581, 273] width 187 height 22
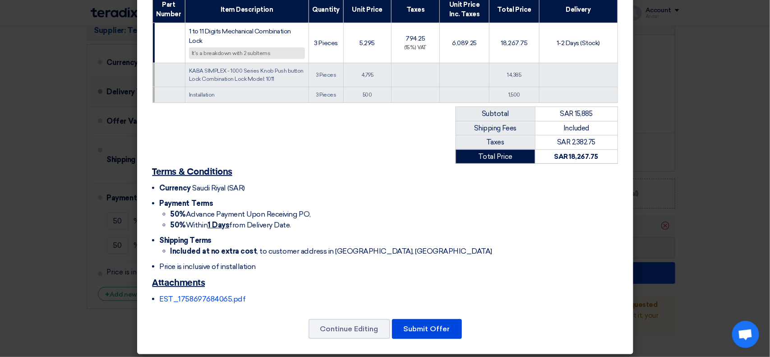
scroll to position [154, 0]
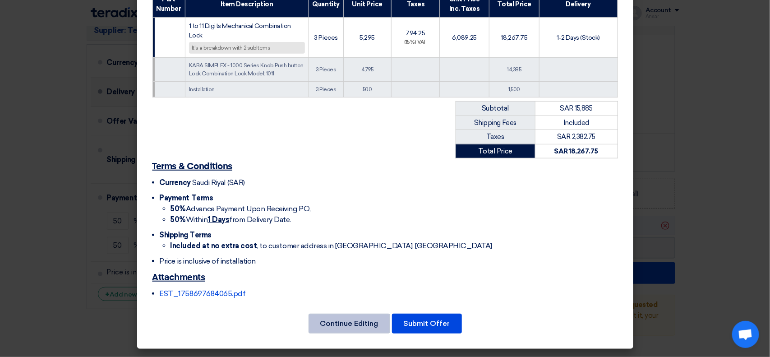
click at [361, 322] on button "Continue Editing" at bounding box center [349, 323] width 82 height 20
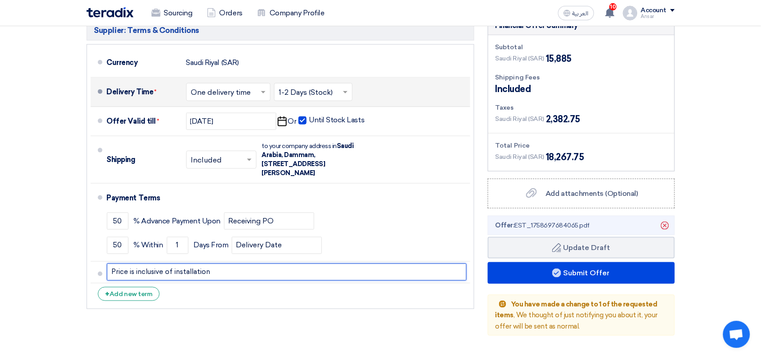
drag, startPoint x: 219, startPoint y: 271, endPoint x: 81, endPoint y: 273, distance: 137.6
click at [81, 273] on div "Supplier: Terms & Conditions Currency [GEOGRAPHIC_DATA] (SAR) Delivery Time * C…" at bounding box center [280, 176] width 401 height 320
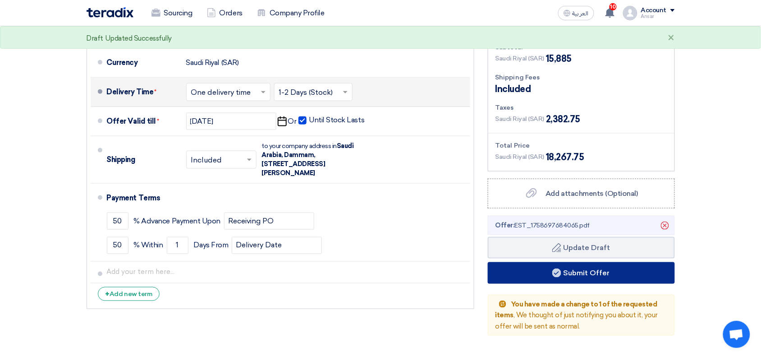
click at [577, 272] on button "Submit Offer" at bounding box center [581, 273] width 187 height 22
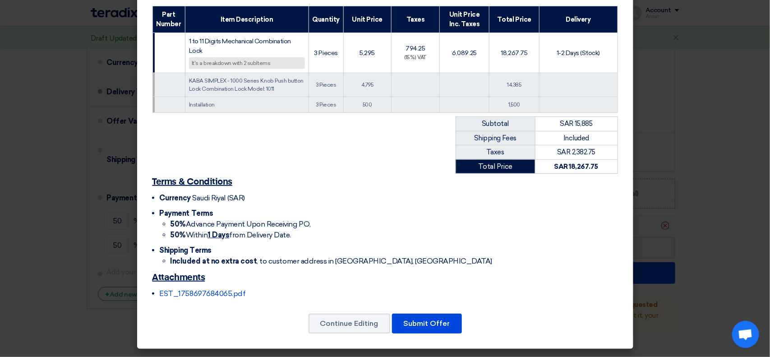
scroll to position [139, 0]
click at [434, 326] on button "Submit Offer" at bounding box center [427, 323] width 70 height 20
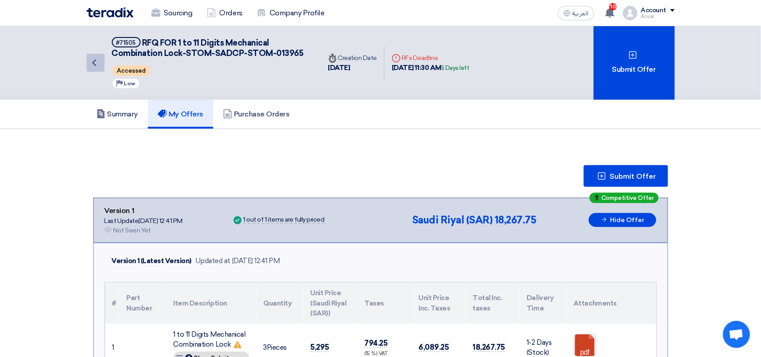
click at [91, 58] on icon "Back" at bounding box center [94, 62] width 11 height 11
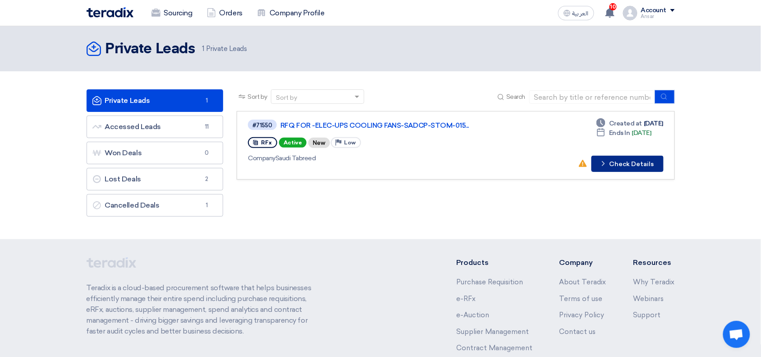
click at [620, 161] on button "Check details Check Details" at bounding box center [628, 164] width 72 height 16
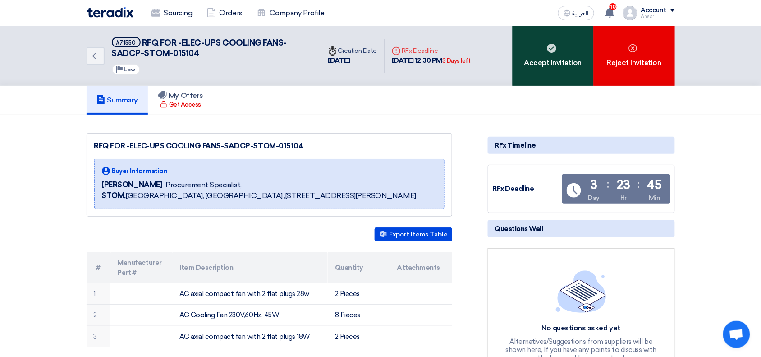
click at [560, 53] on div "Accept Invitation" at bounding box center [553, 56] width 81 height 60
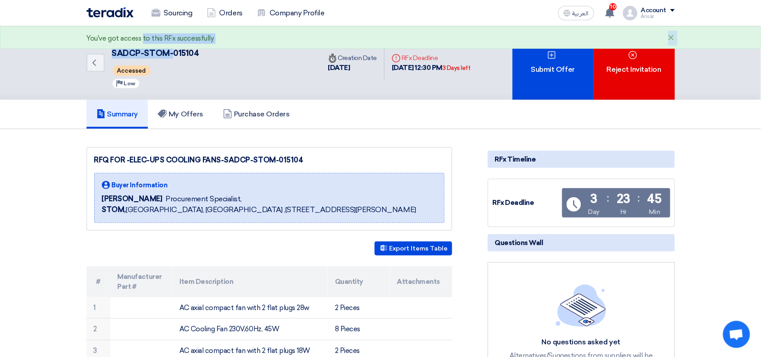
drag, startPoint x: 142, startPoint y: 41, endPoint x: 176, endPoint y: 52, distance: 35.8
click at [672, 41] on div "×" at bounding box center [671, 38] width 7 height 11
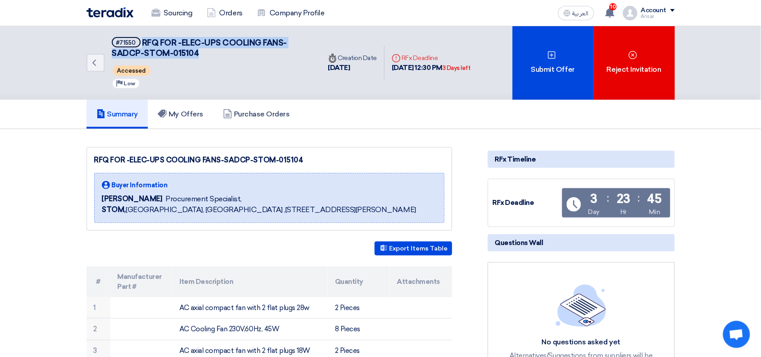
drag, startPoint x: 142, startPoint y: 43, endPoint x: 202, endPoint y: 57, distance: 61.2
click at [202, 57] on h5 "#71550 RFQ FOR -ELEC-UPS COOLING FANS-SADCP-STOM-015104" at bounding box center [211, 48] width 198 height 22
copy span "RFQ FOR -ELEC-UPS COOLING FANS-SADCP-STOM-015104"
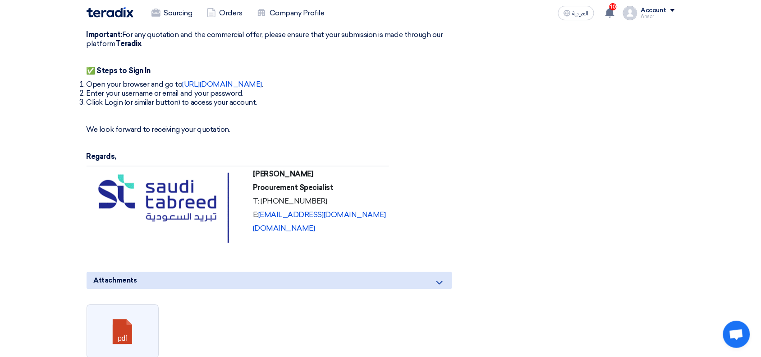
scroll to position [496, 0]
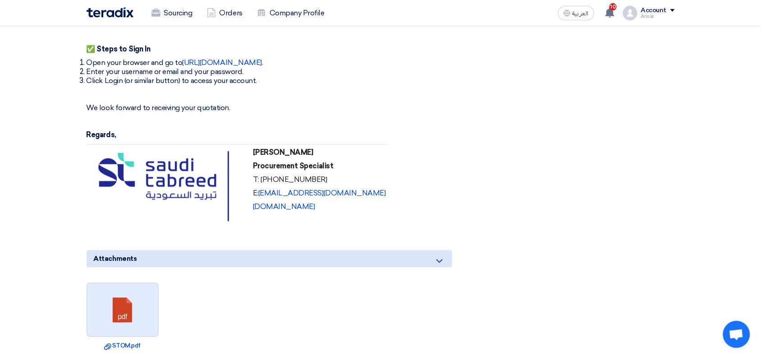
click at [138, 305] on link at bounding box center [123, 310] width 72 height 54
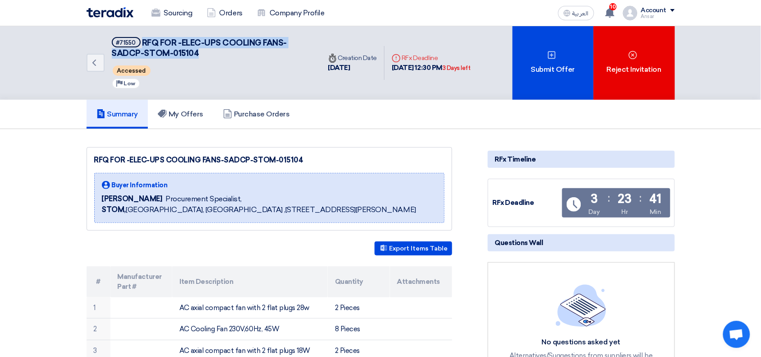
click at [115, 13] on img at bounding box center [110, 12] width 47 height 10
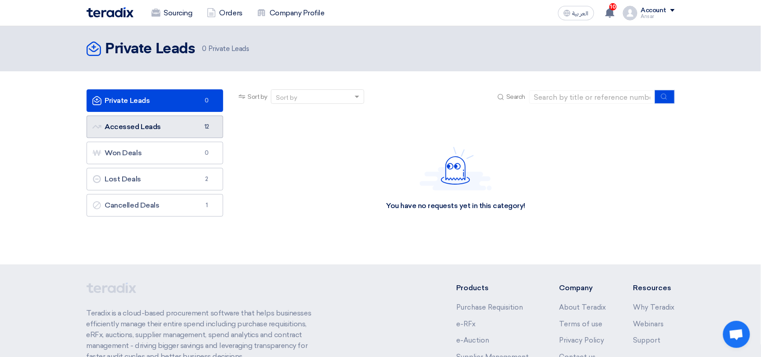
click at [154, 120] on link "Accessed Leads Accessed Leads 12" at bounding box center [155, 126] width 137 height 23
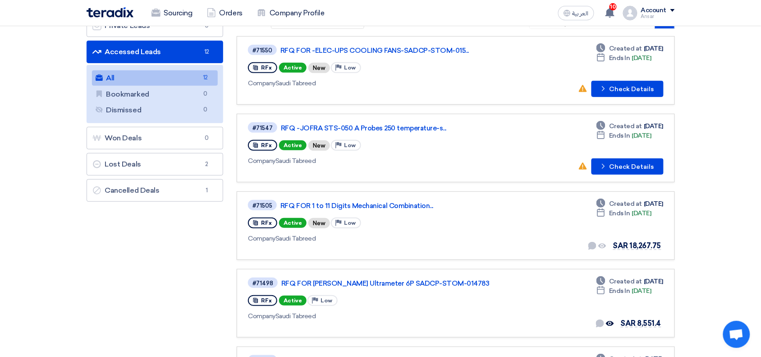
scroll to position [68, 0]
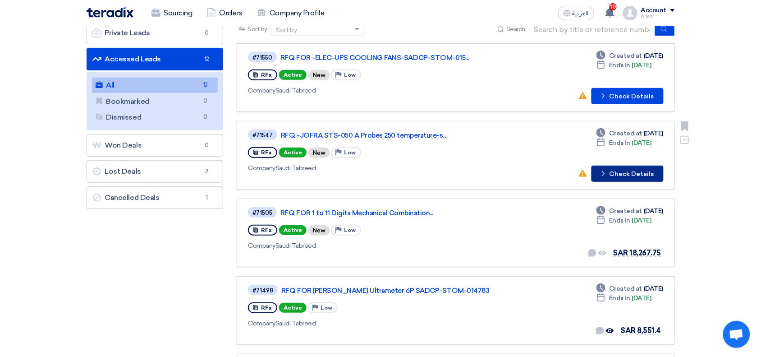
click at [625, 174] on button "Check details Check Details" at bounding box center [628, 173] width 72 height 16
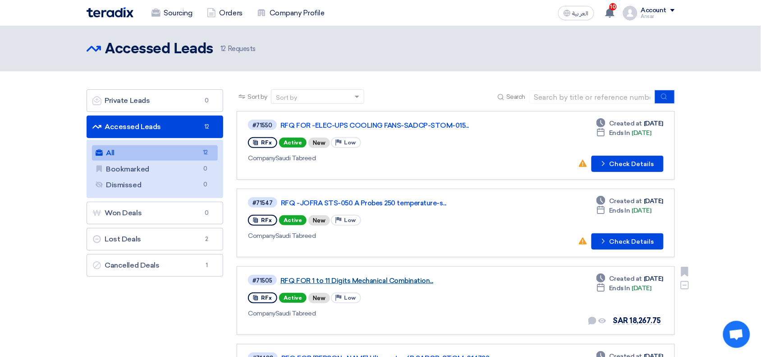
click at [422, 276] on link "RFQ FOR 1 to 11 Digits Mechanical Combination..." at bounding box center [392, 280] width 225 height 8
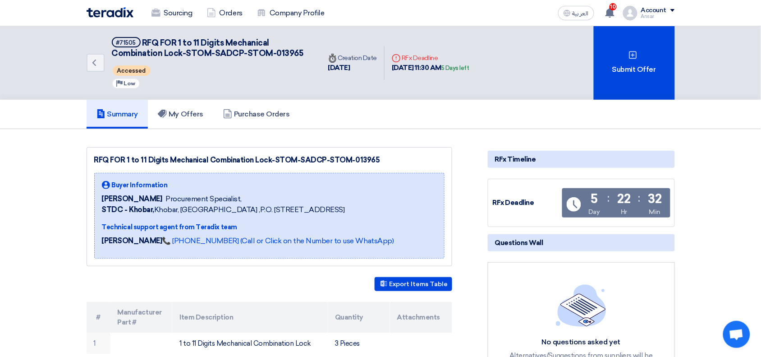
click at [196, 113] on h5 "My Offers" at bounding box center [181, 114] width 46 height 9
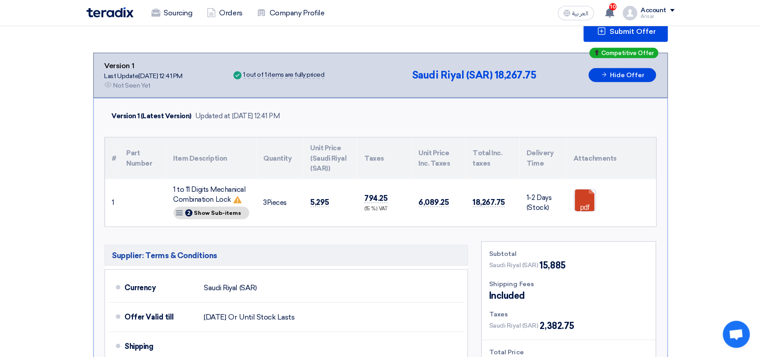
scroll to position [180, 0]
